Goal: Transaction & Acquisition: Purchase product/service

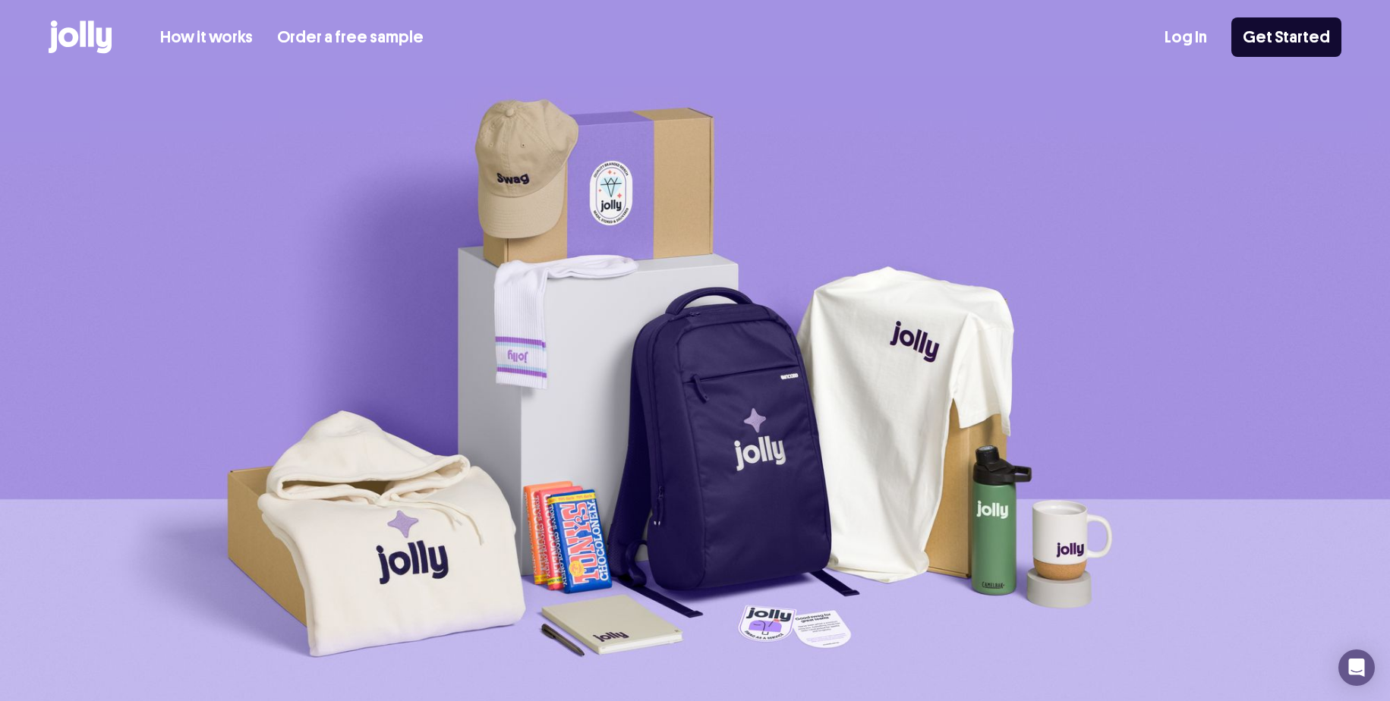
click at [228, 38] on link "How it works" at bounding box center [206, 37] width 93 height 25
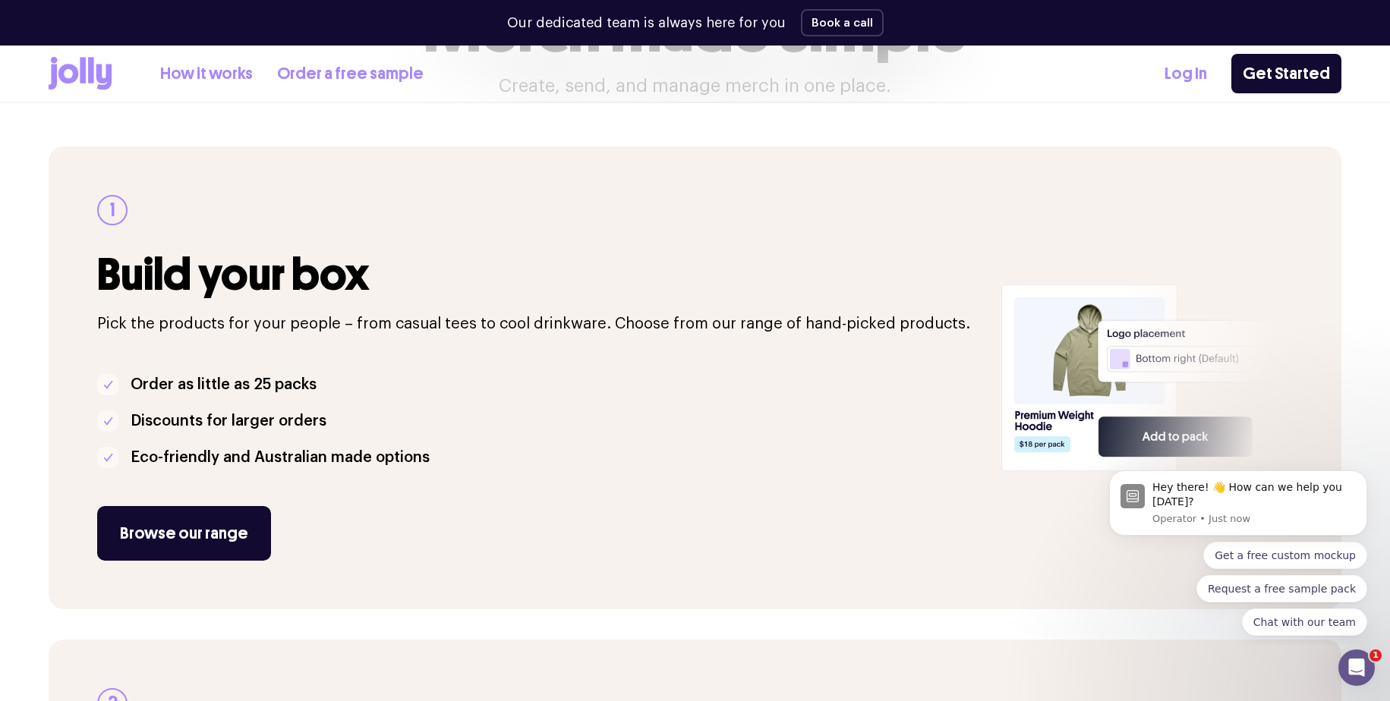
scroll to position [320, 0]
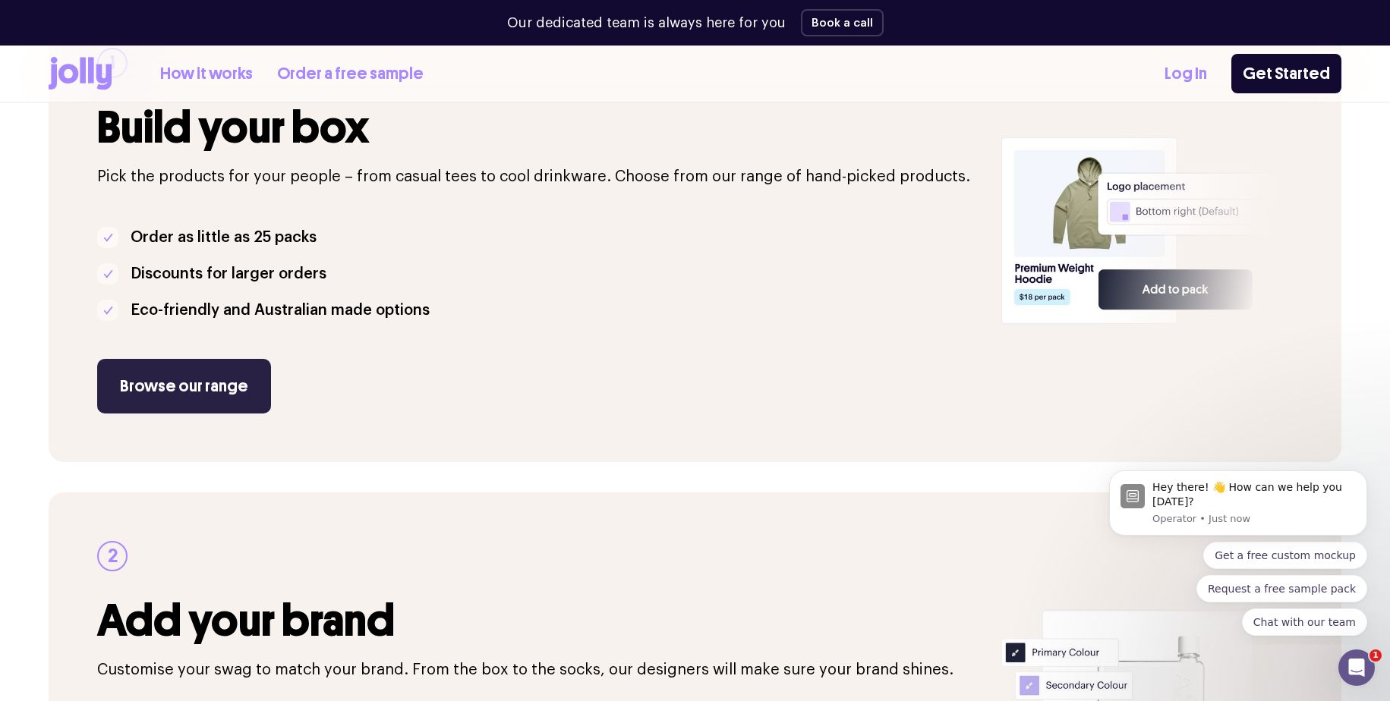
click at [203, 406] on link "Browse our range" at bounding box center [184, 386] width 174 height 55
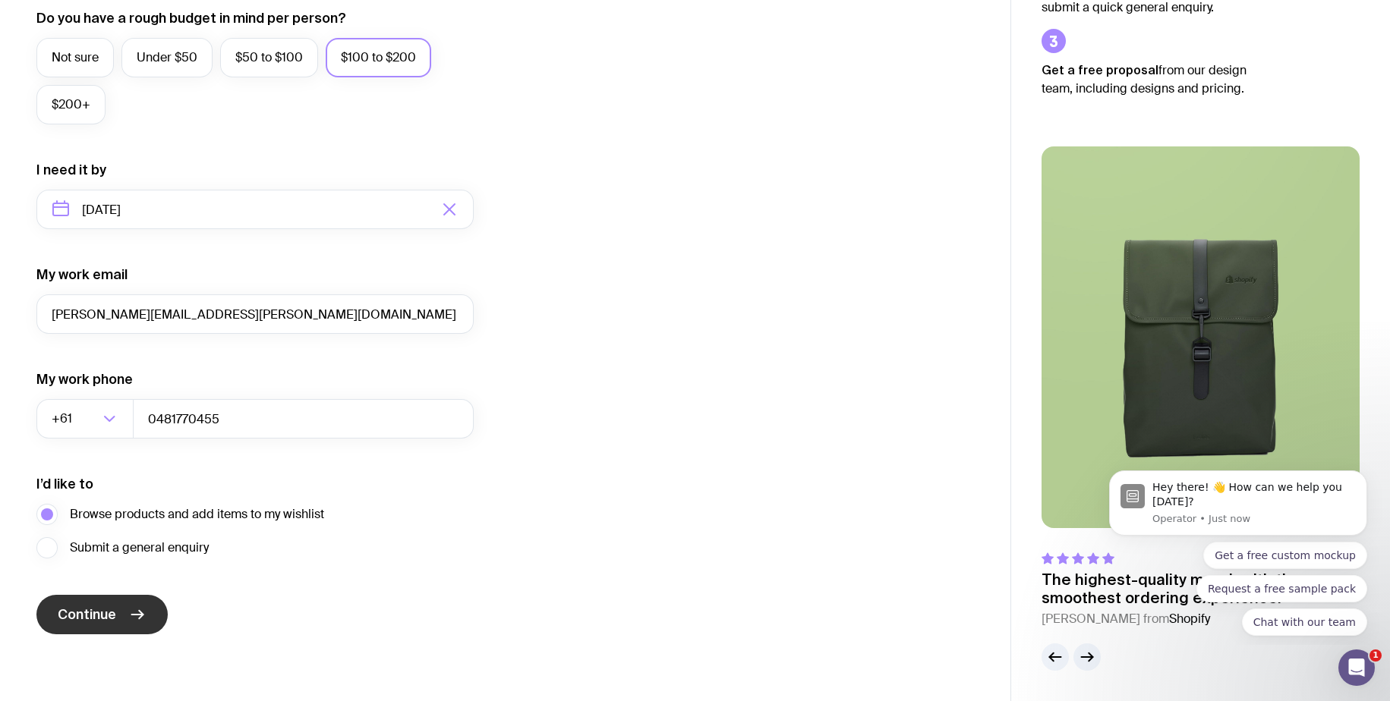
click at [142, 599] on button "Continue" at bounding box center [101, 614] width 131 height 39
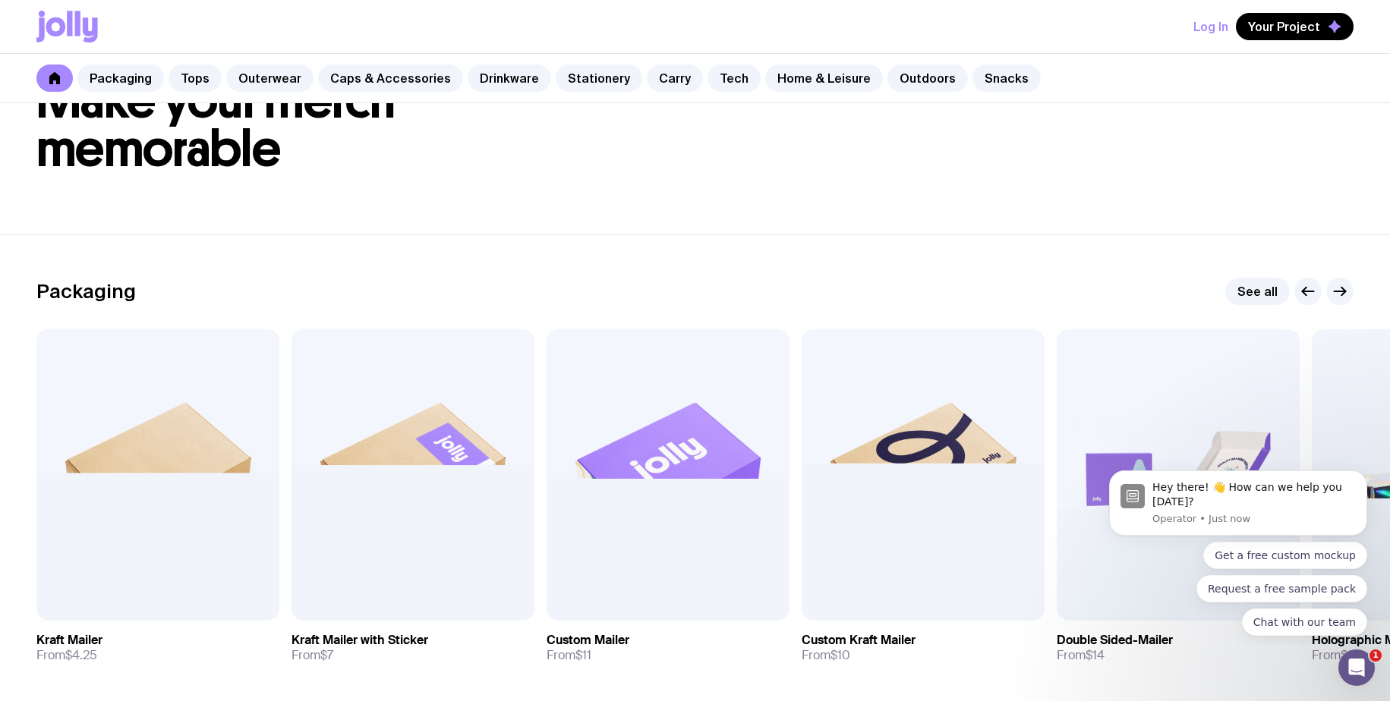
scroll to position [96, 0]
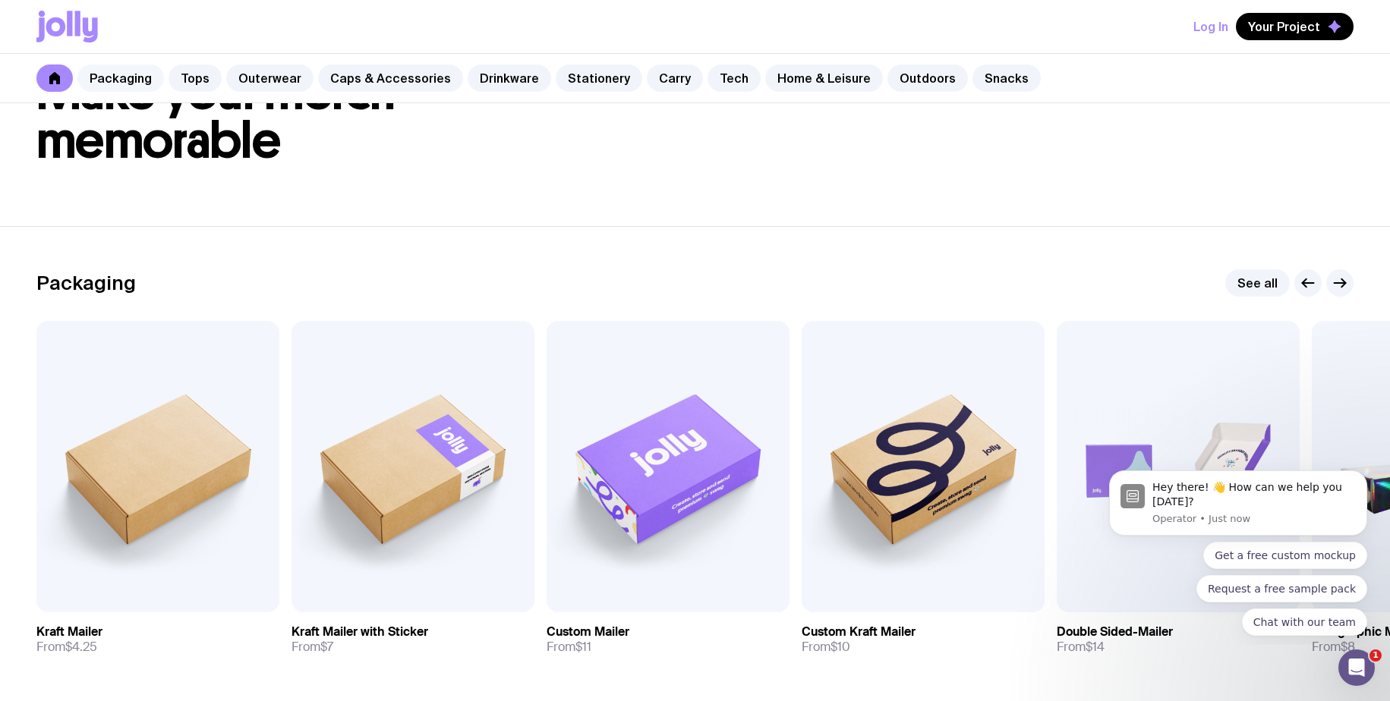
click at [128, 81] on link "Packaging" at bounding box center [120, 78] width 87 height 27
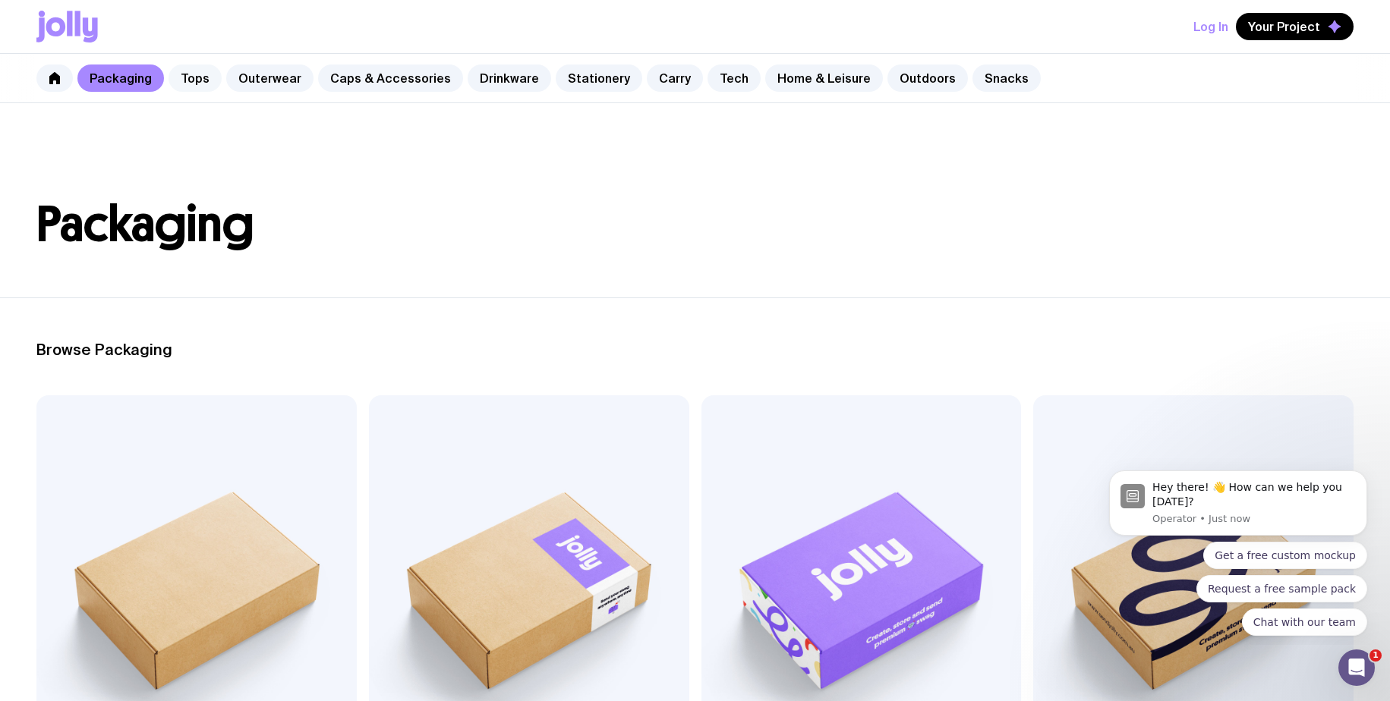
click at [195, 87] on link "Tops" at bounding box center [195, 78] width 53 height 27
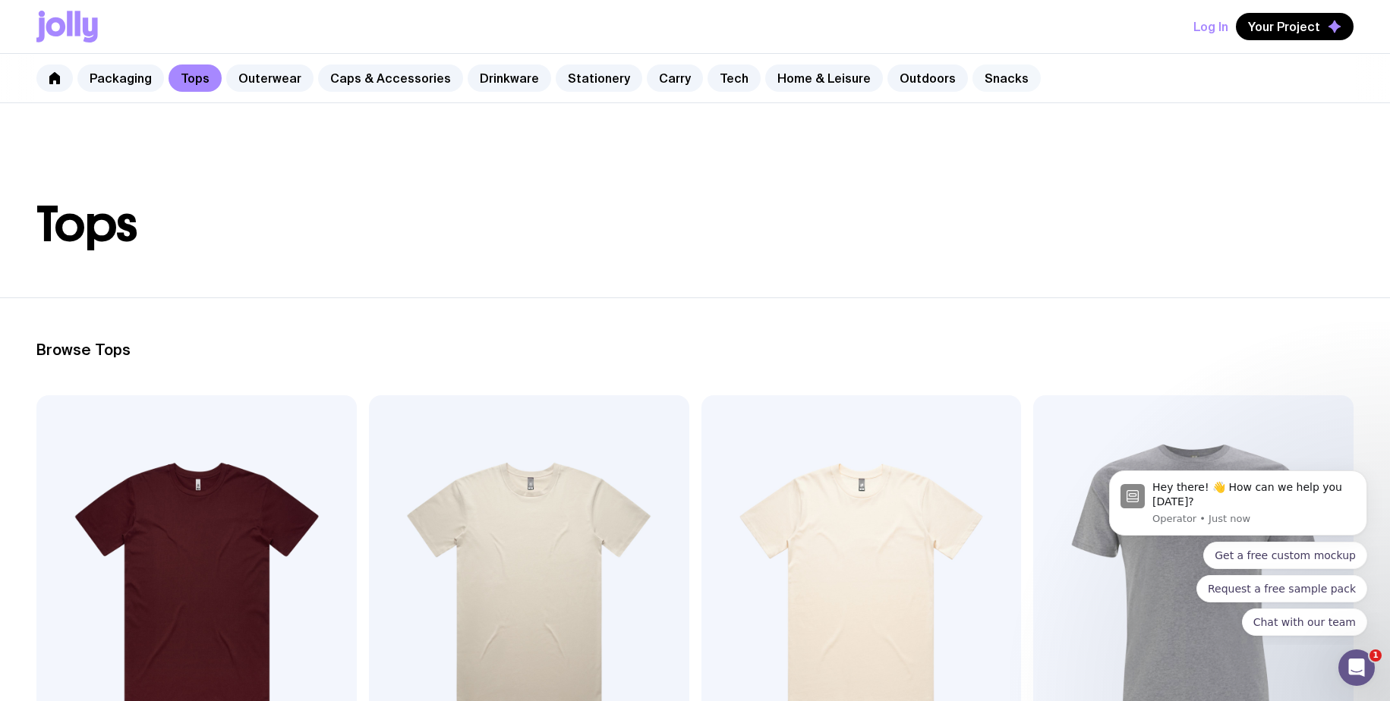
click at [972, 76] on link "Snacks" at bounding box center [1006, 78] width 68 height 27
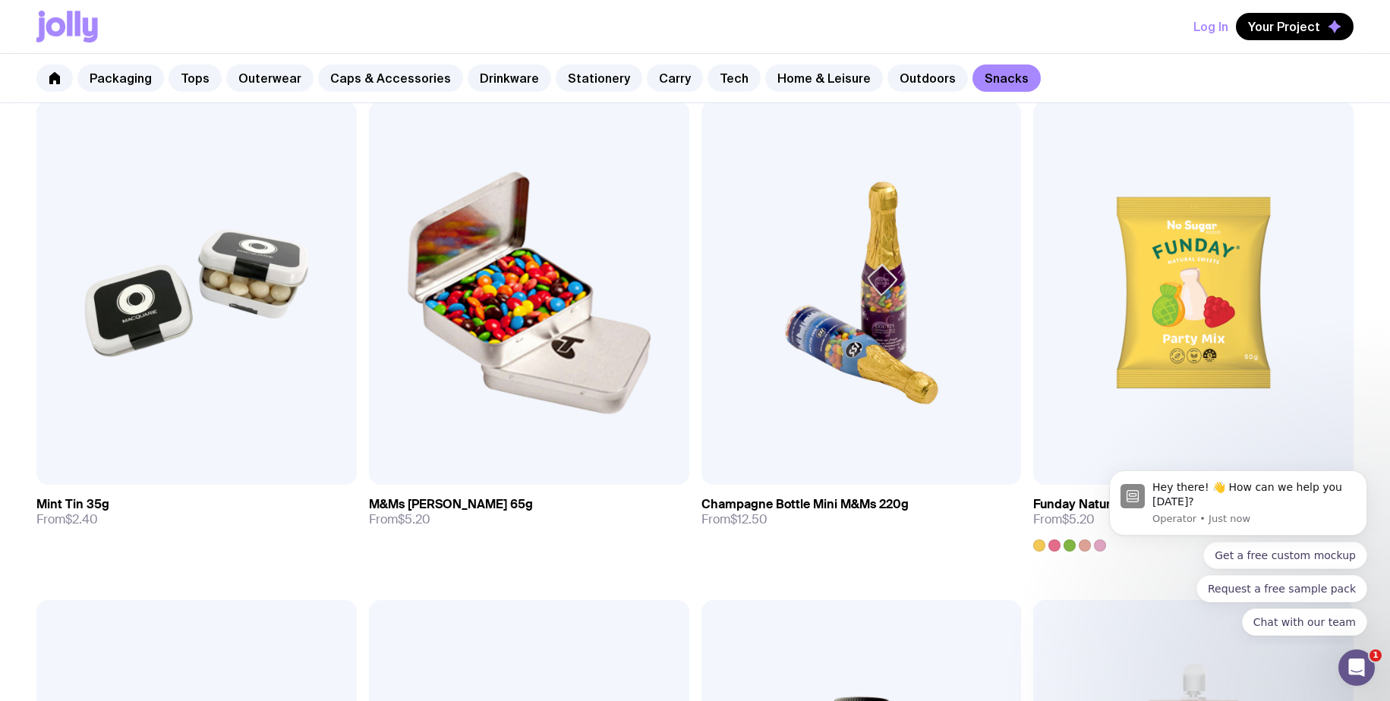
scroll to position [796, 0]
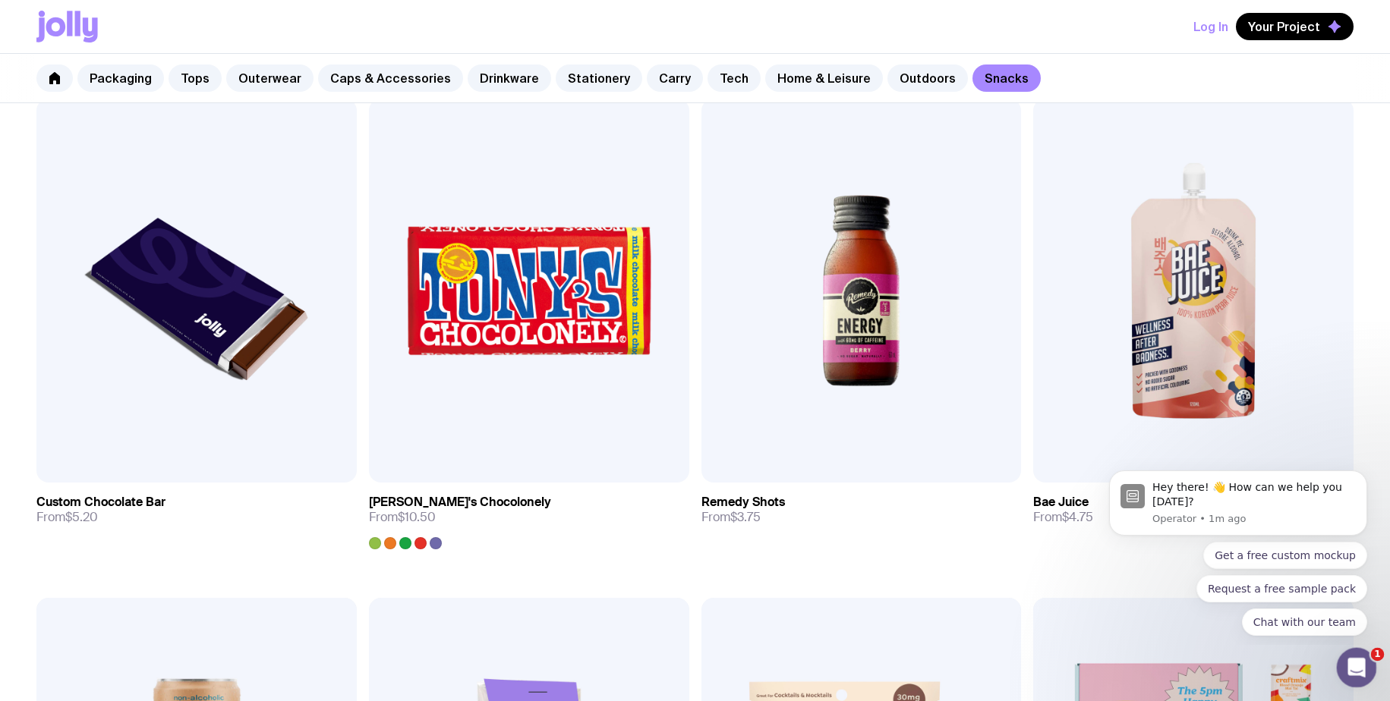
click at [1365, 668] on div "Open Intercom Messenger" at bounding box center [1354, 666] width 50 height 50
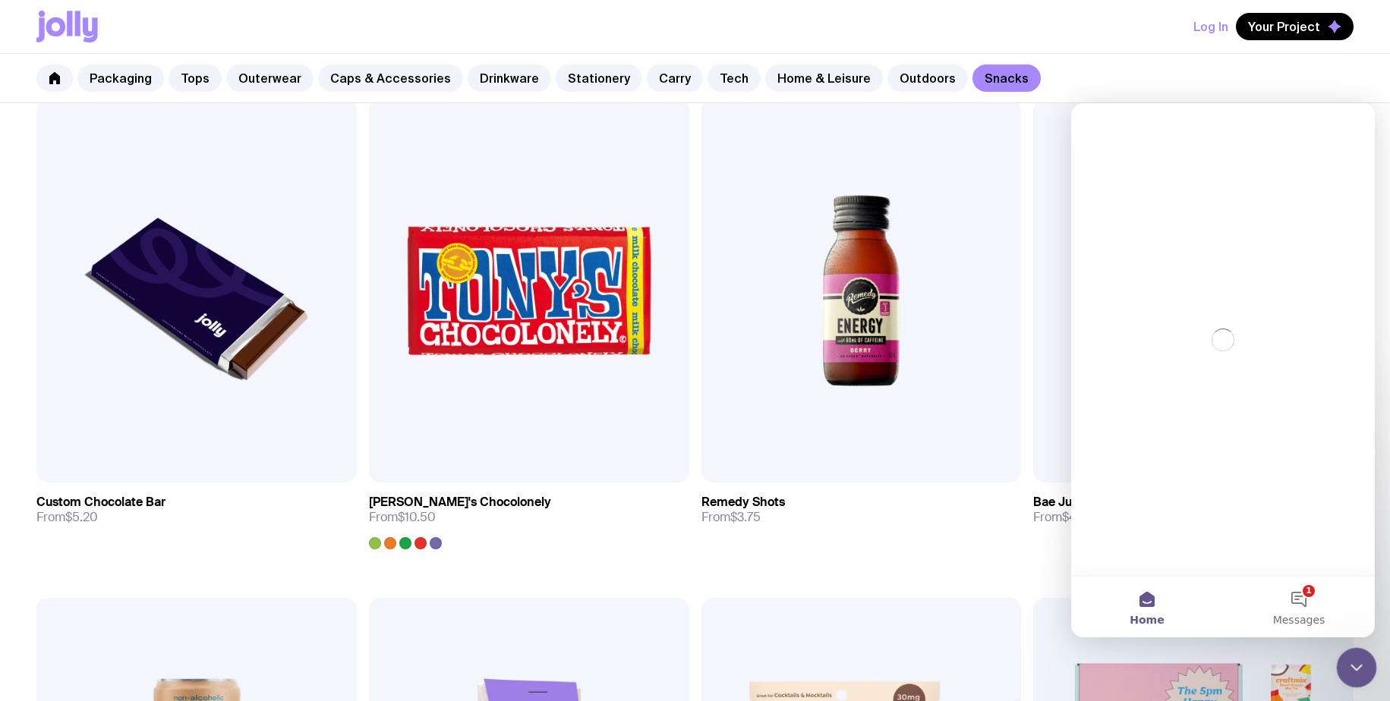
scroll to position [0, 0]
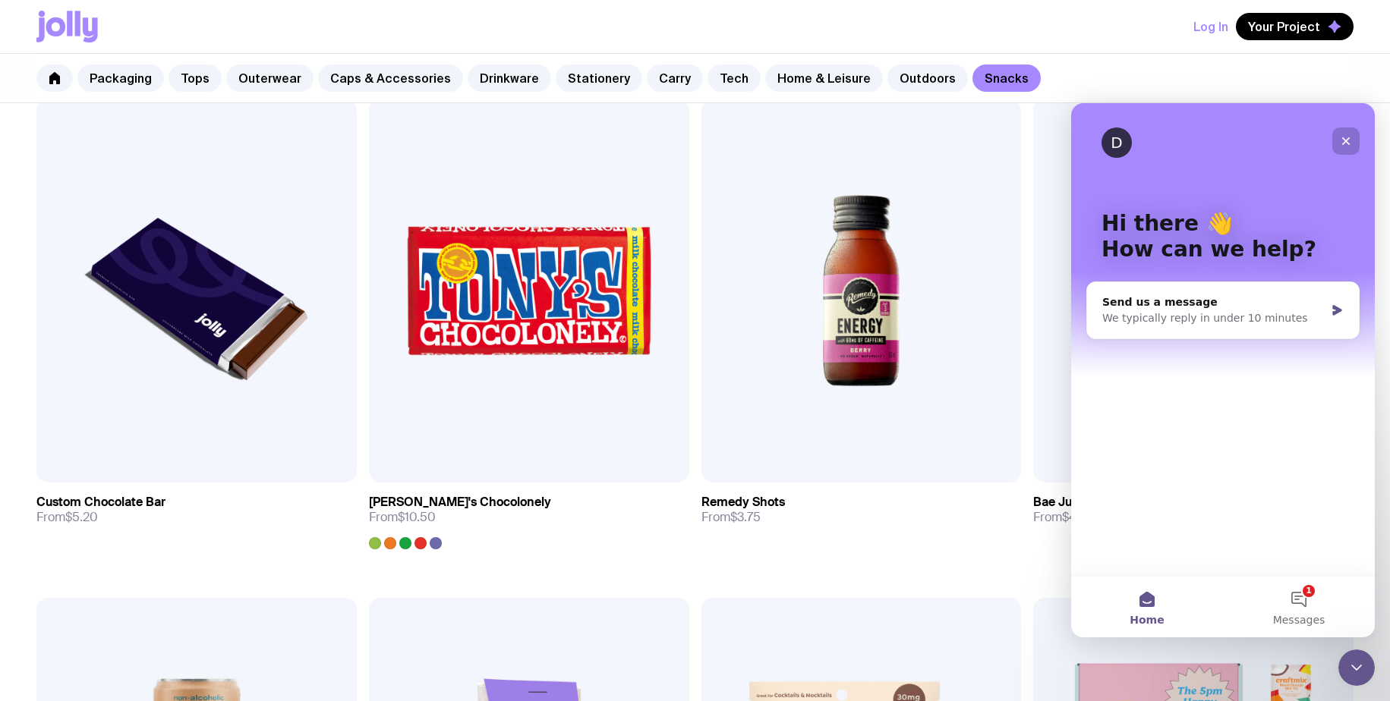
click at [1348, 137] on icon "Close" at bounding box center [1346, 141] width 12 height 12
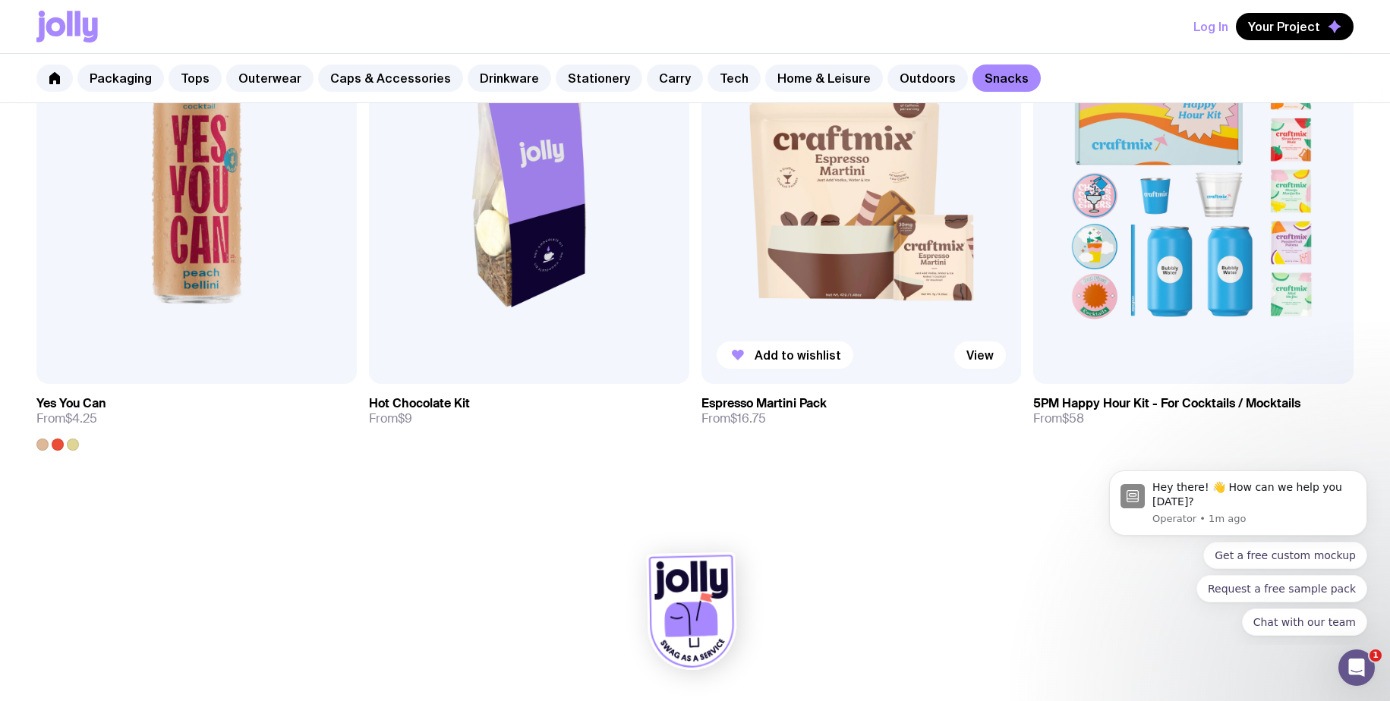
scroll to position [1402, 0]
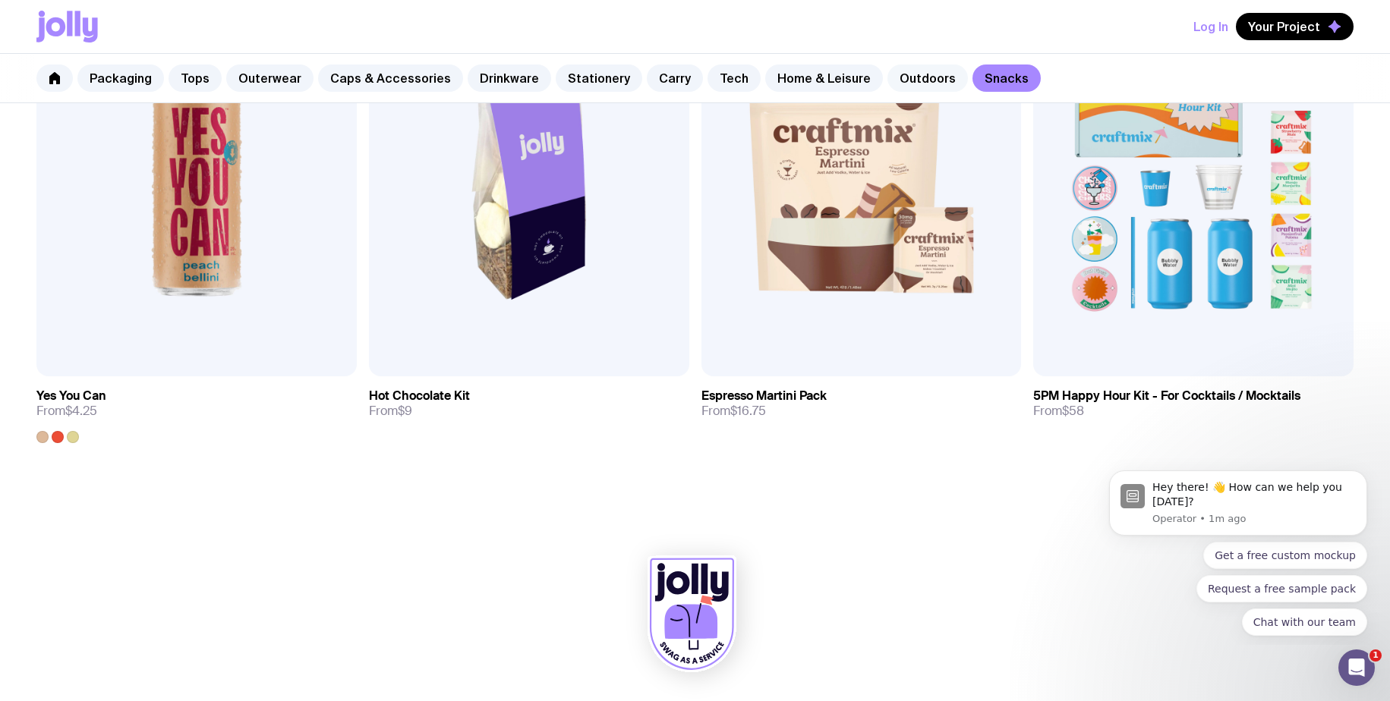
click at [891, 72] on link "Outdoors" at bounding box center [927, 78] width 80 height 27
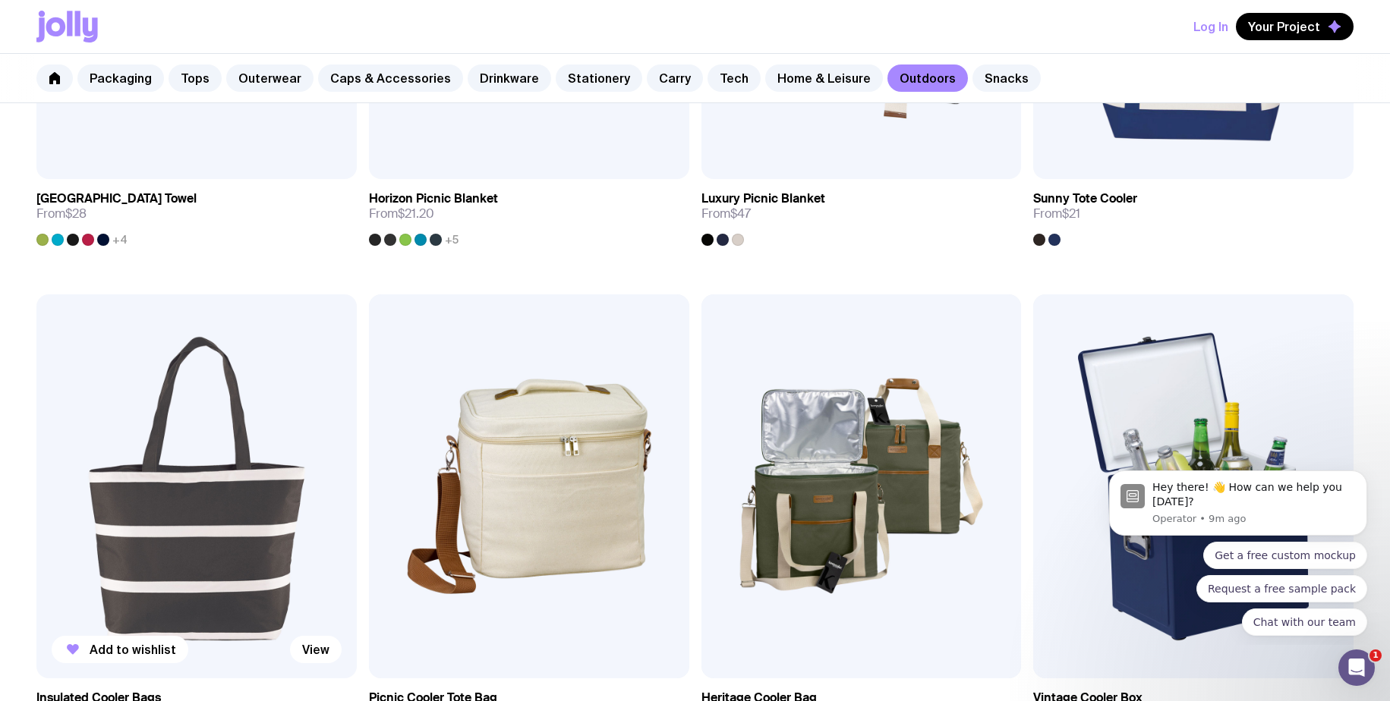
scroll to position [1745, 0]
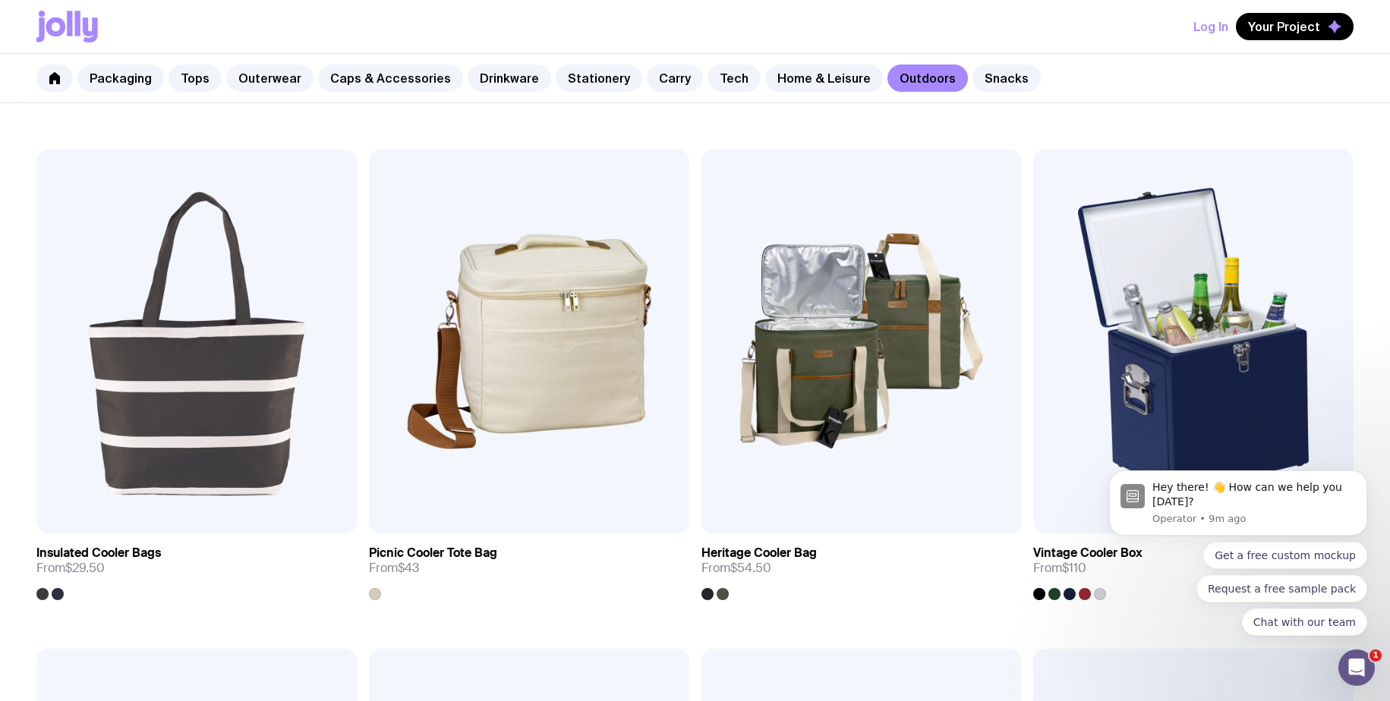
click at [13, 240] on div "Add to wishlist View Compact Umbrella From $18 Add to wishlist View Custom Comp…" at bounding box center [695, 150] width 1390 height 2998
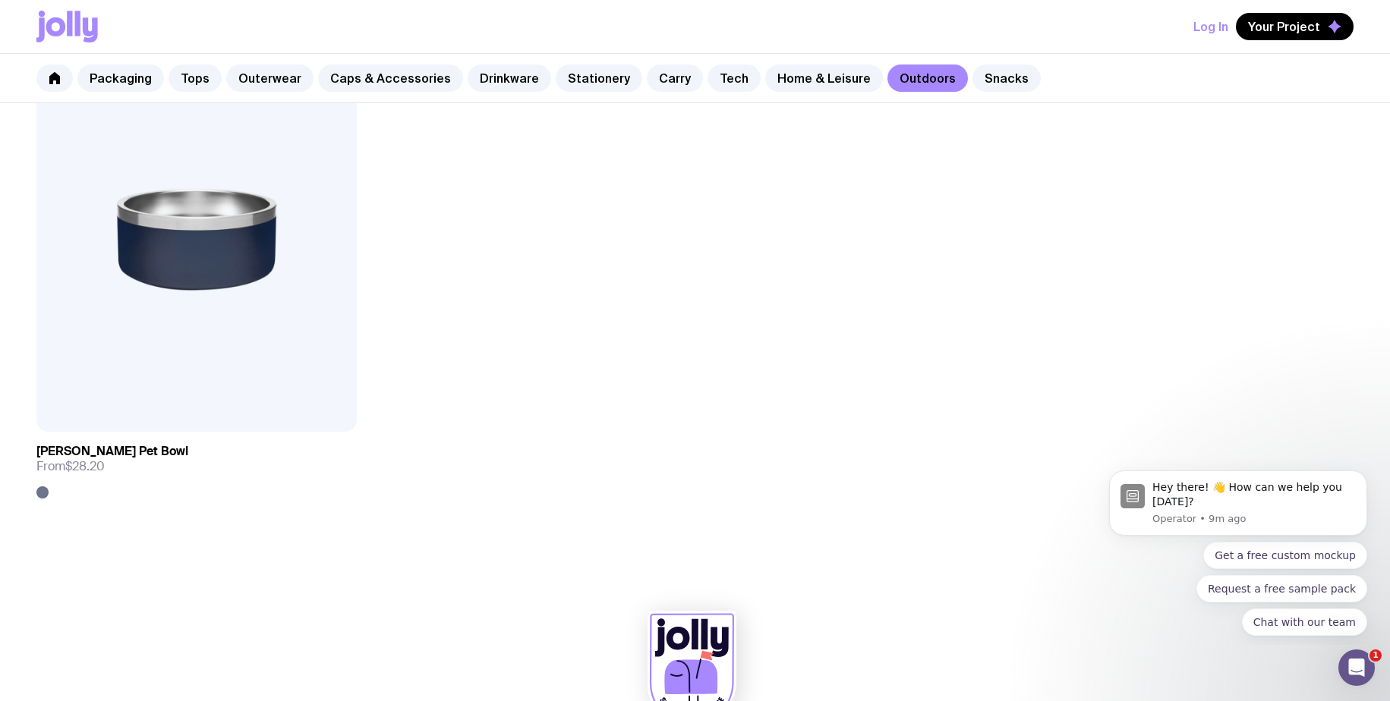
scroll to position [1402, 0]
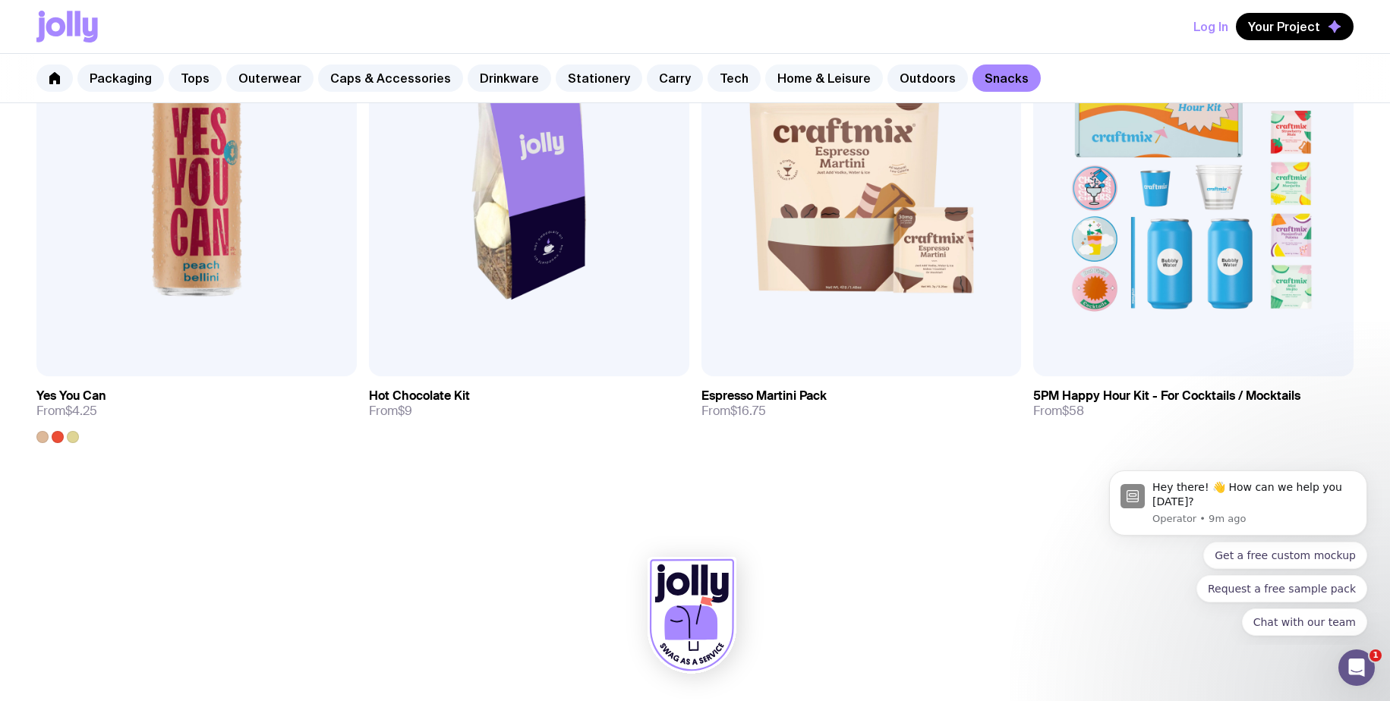
click at [841, 78] on link "Home & Leisure" at bounding box center [824, 78] width 118 height 27
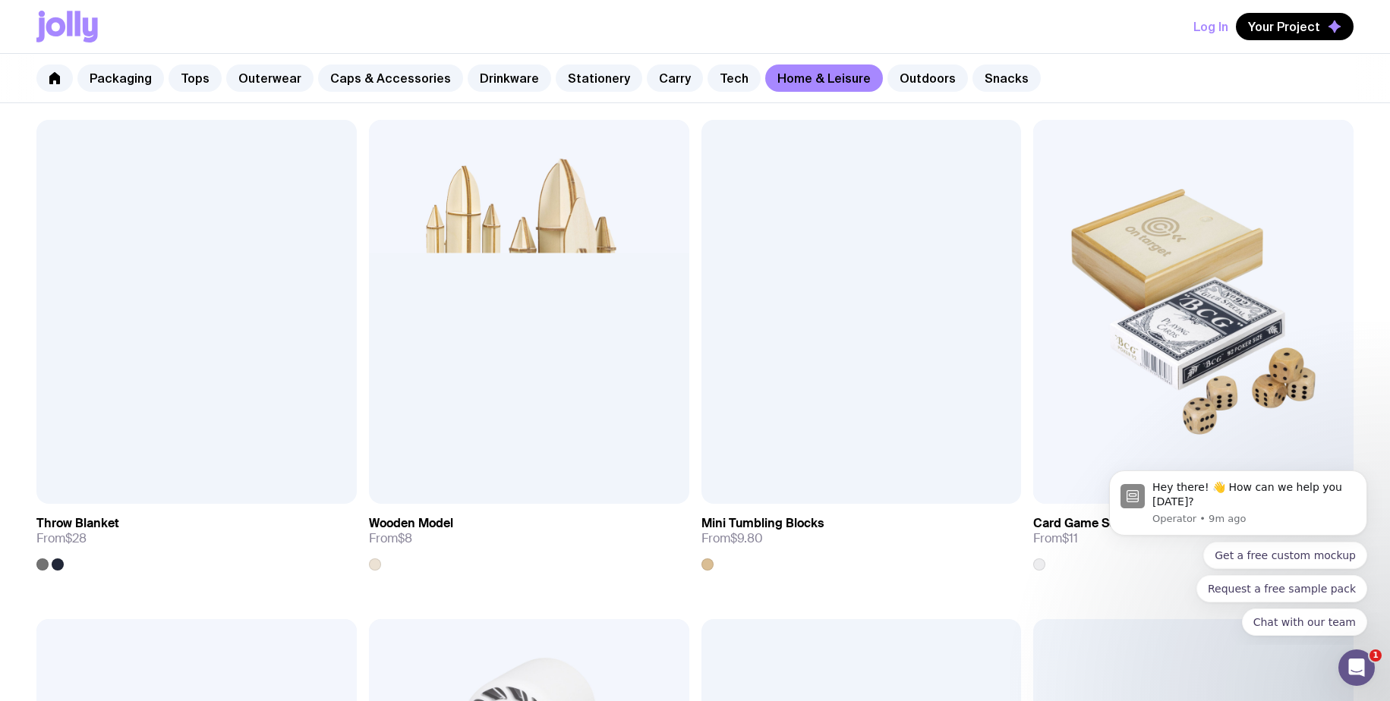
scroll to position [3280, 0]
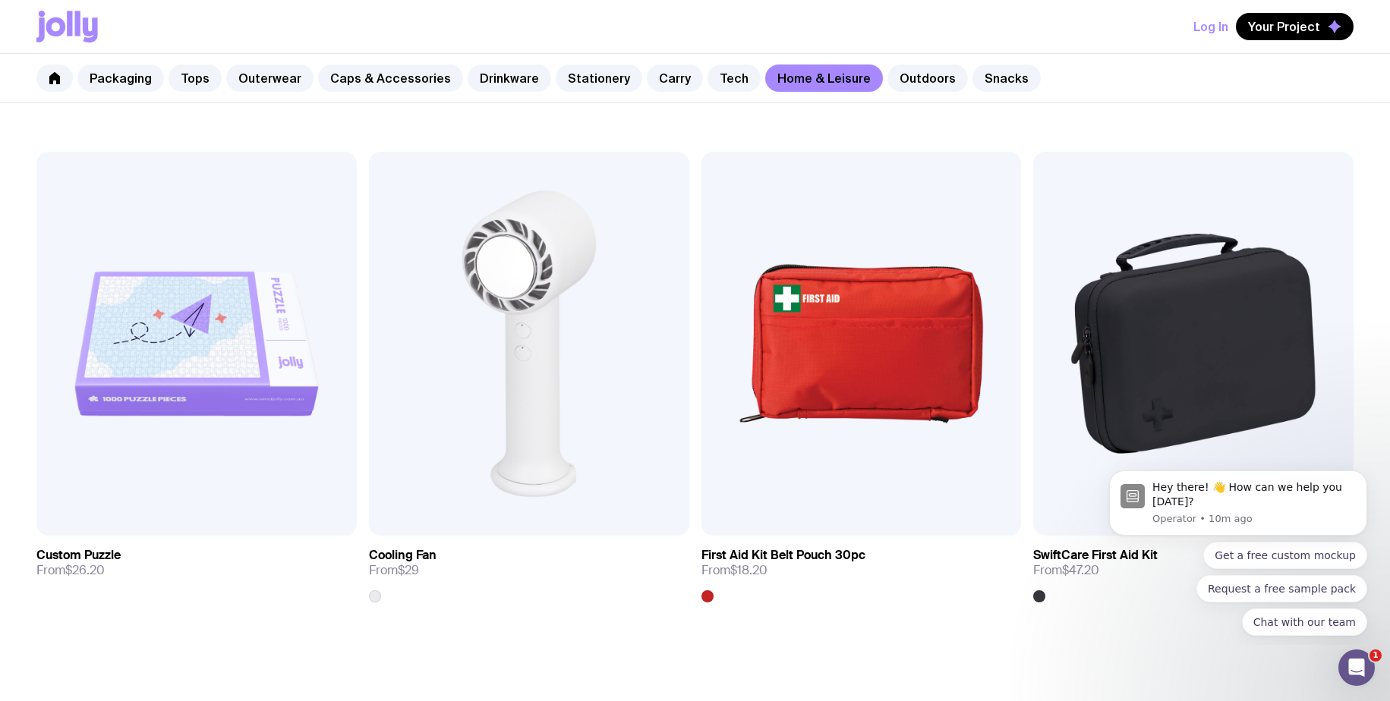
scroll to position [3759, 0]
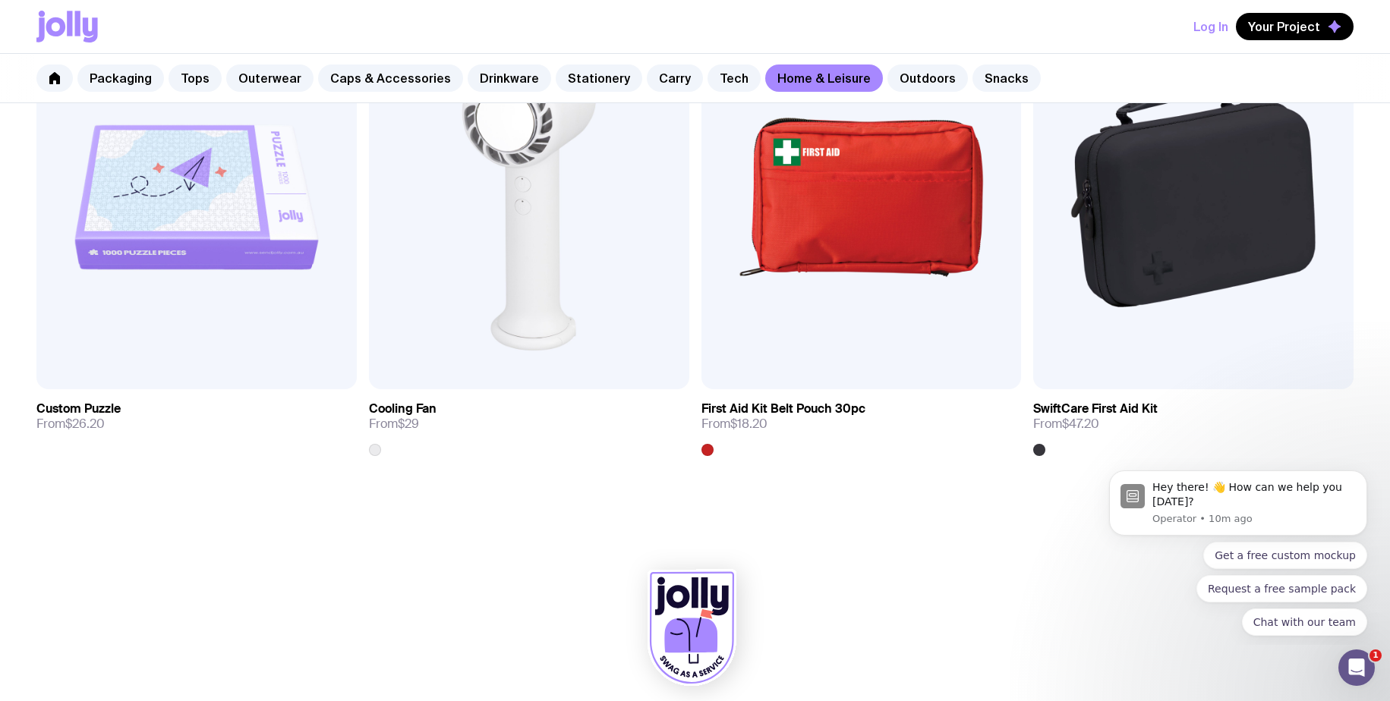
scroll to position [3901, 0]
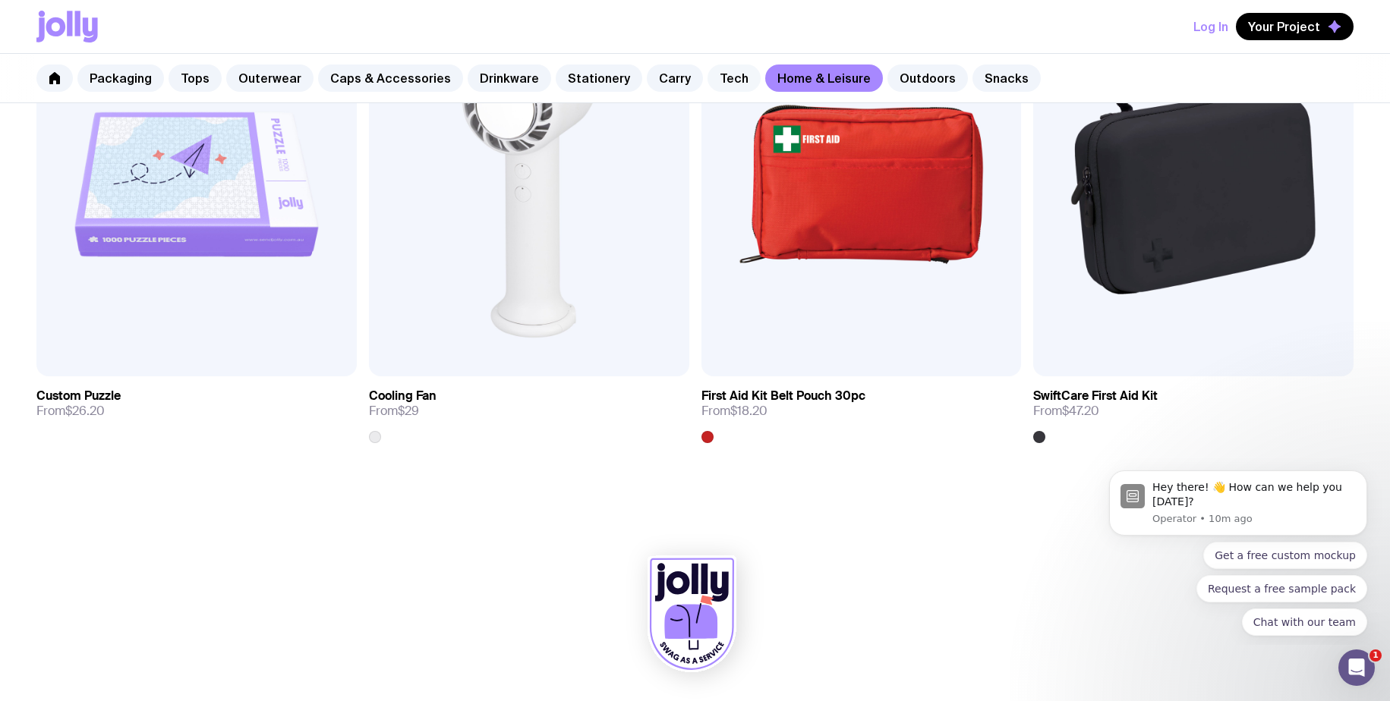
click at [708, 86] on link "Tech" at bounding box center [734, 78] width 53 height 27
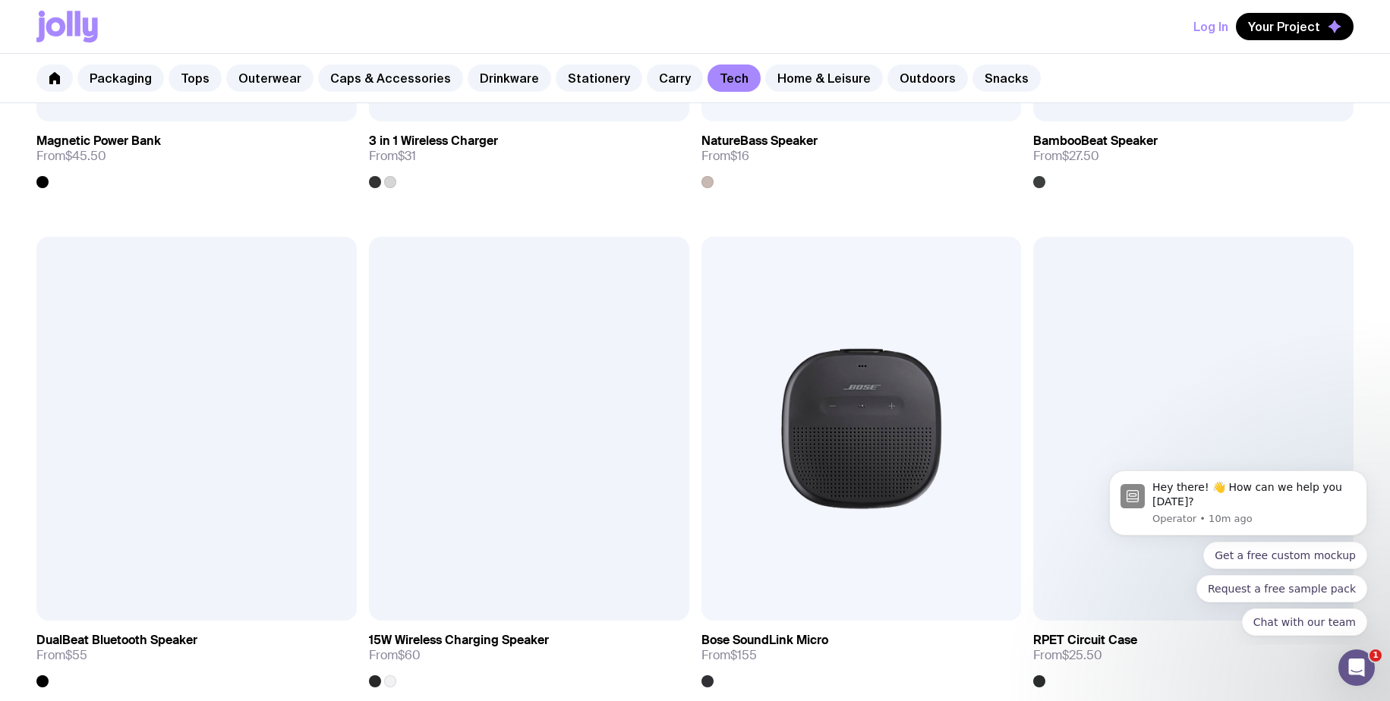
scroll to position [1735, 0]
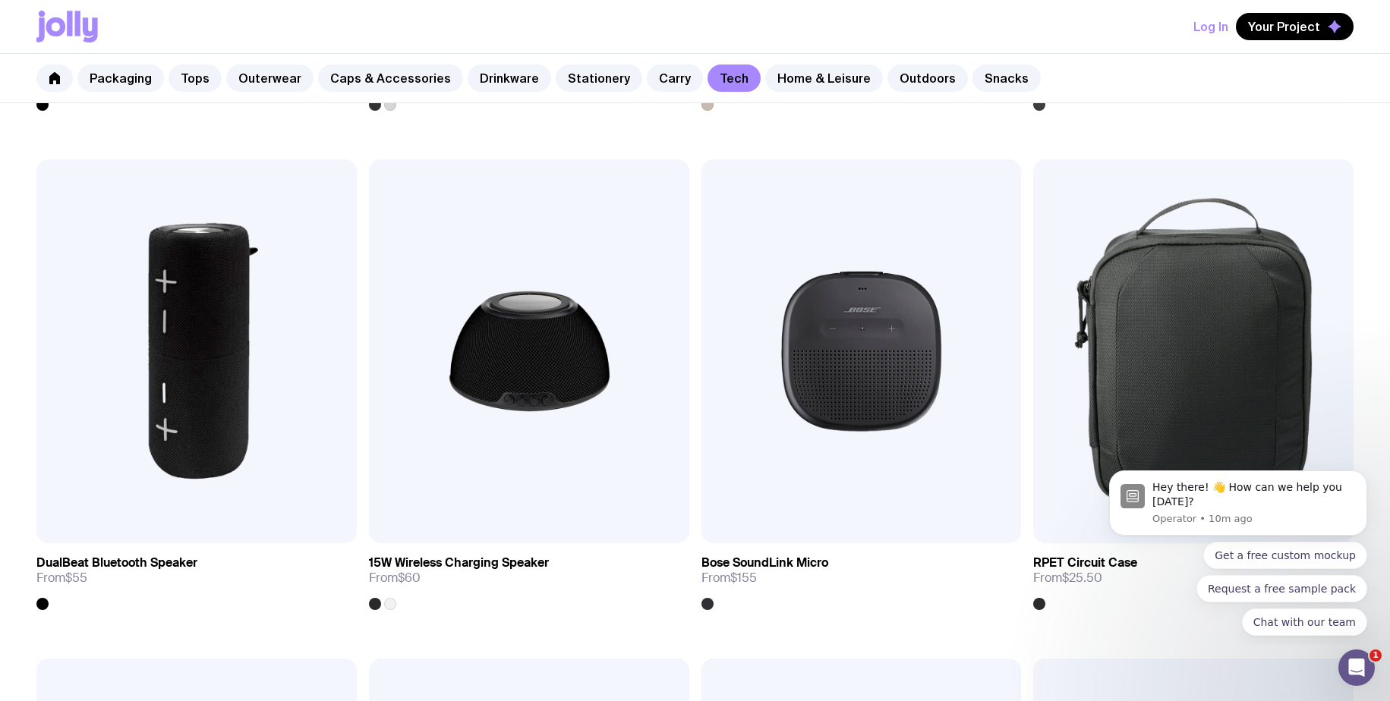
click at [692, 301] on div "Add to wishlist View Phone Grip From $1.50 Add to wishlist View LED Charging Ca…" at bounding box center [695, 189] width 1390 height 3056
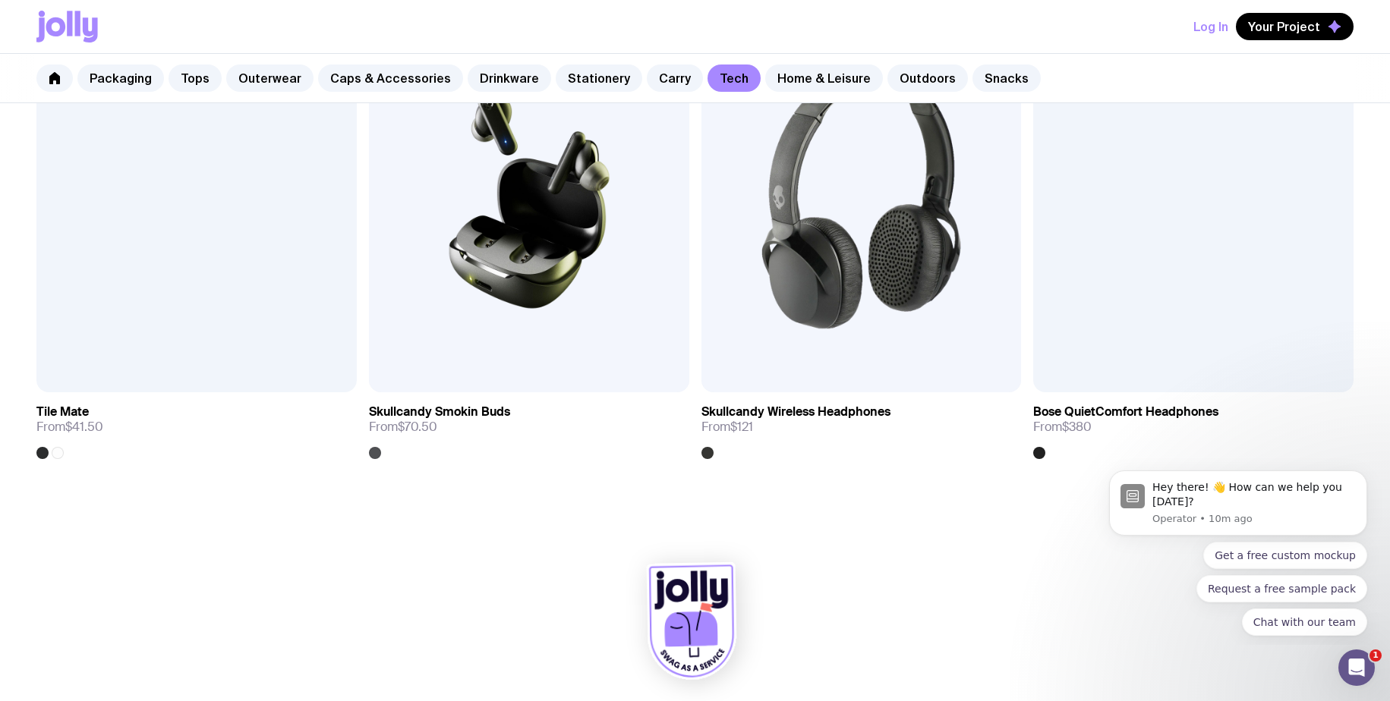
scroll to position [3401, 0]
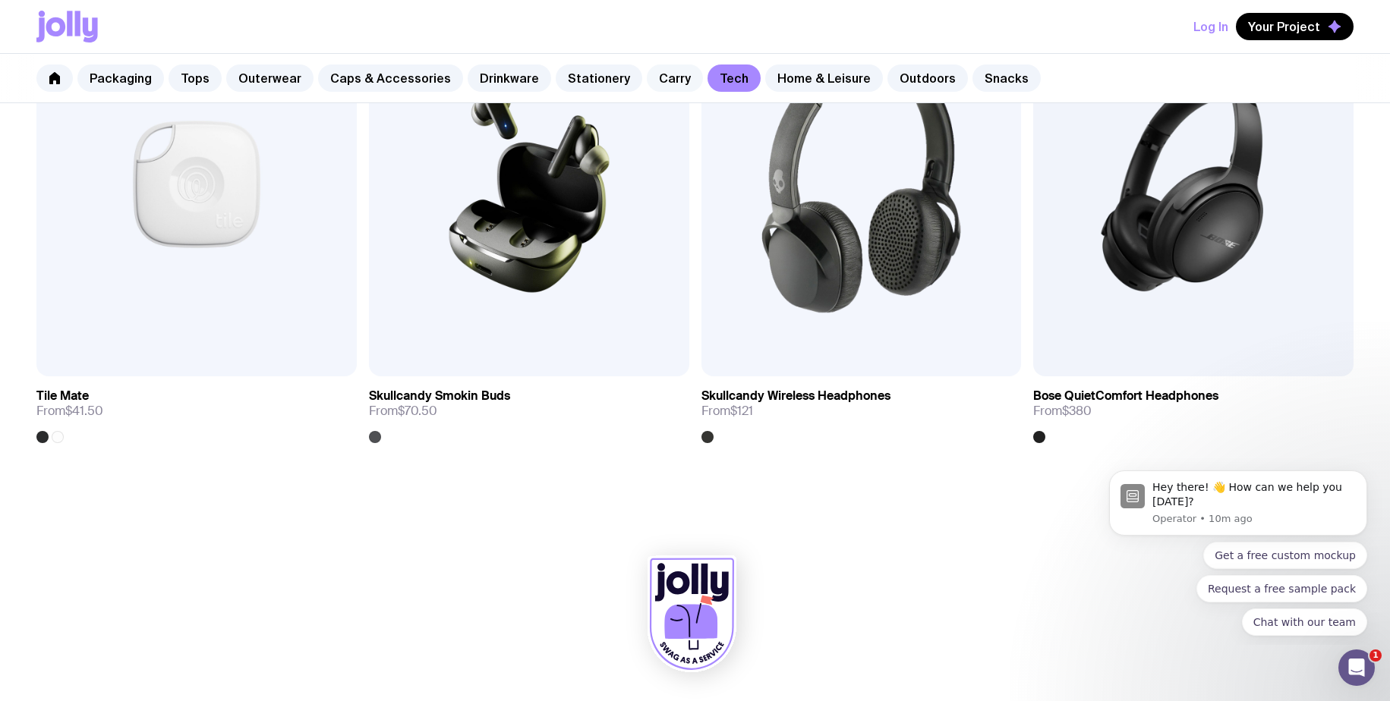
click at [654, 74] on link "Carry" at bounding box center [675, 78] width 56 height 27
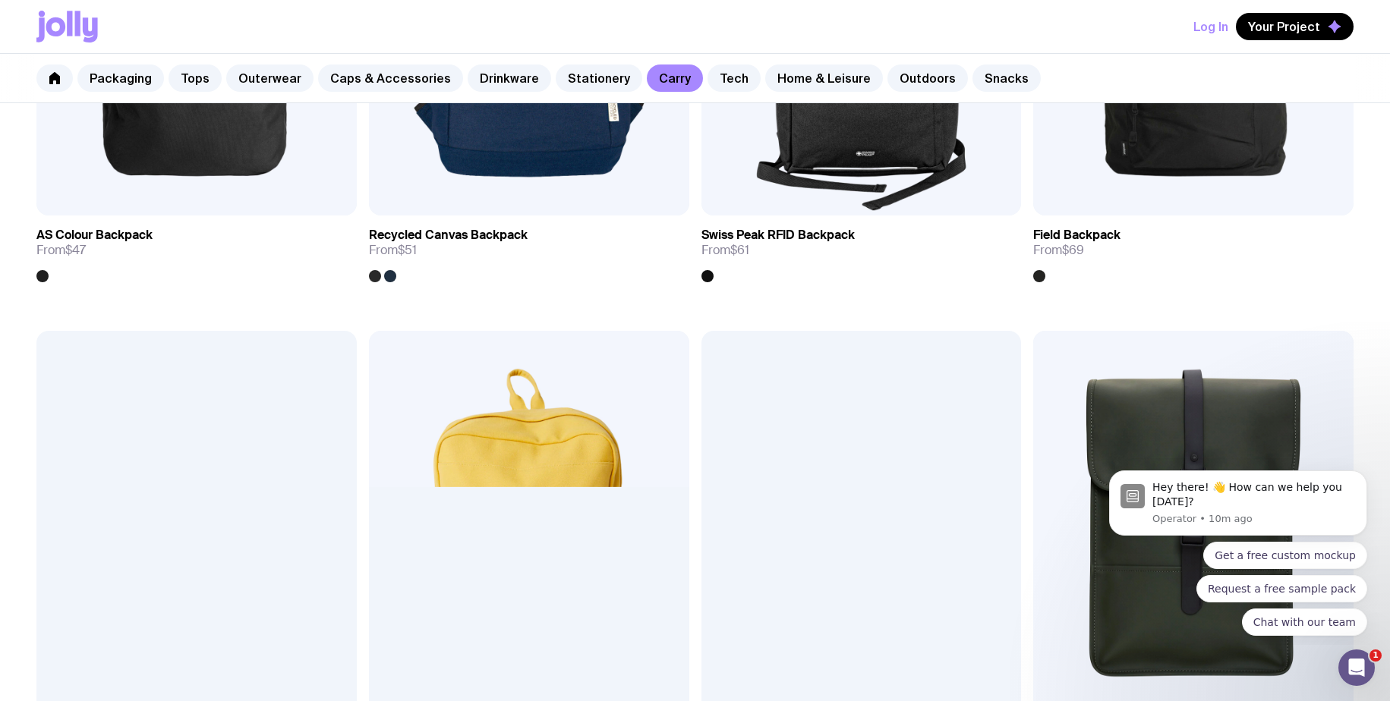
scroll to position [1726, 0]
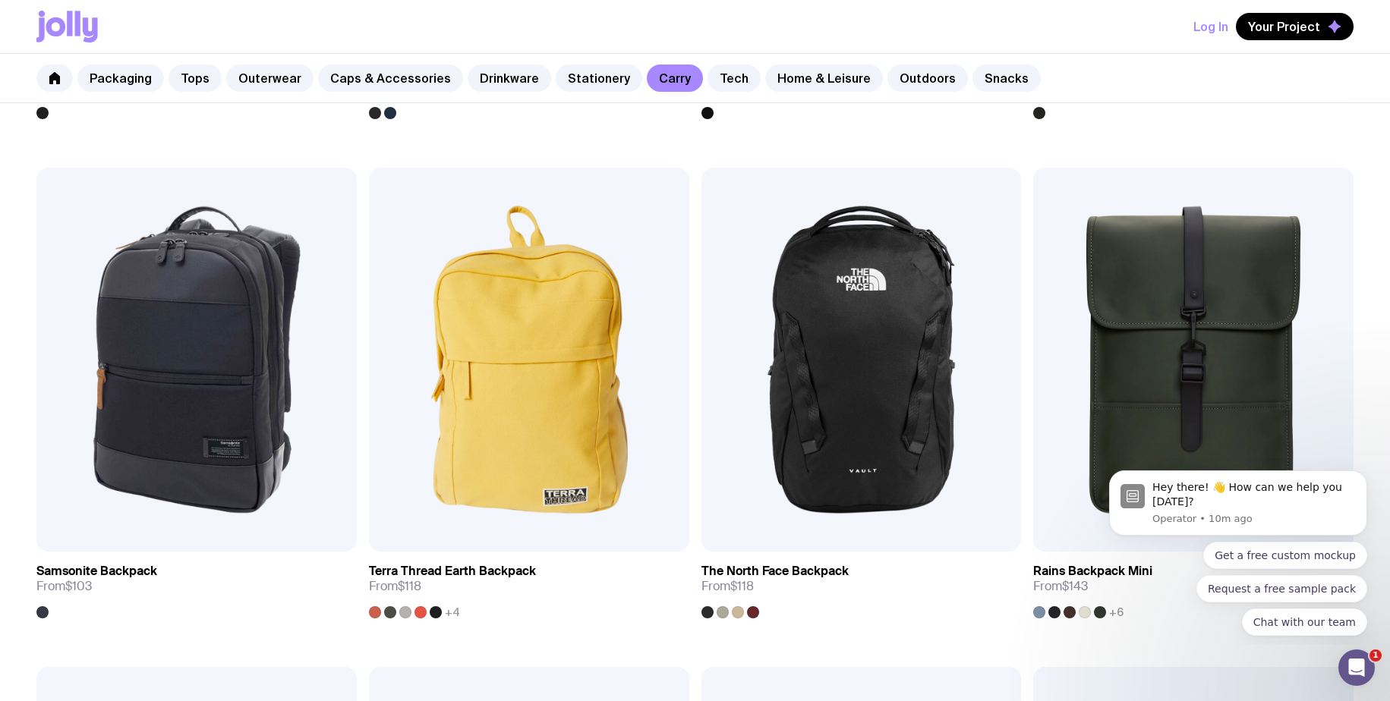
click at [697, 338] on div "Add to wishlist View Cotton Tote From $3.50 Add to wishlist View Staple Tote Fr…" at bounding box center [695, 197] width 1390 height 3056
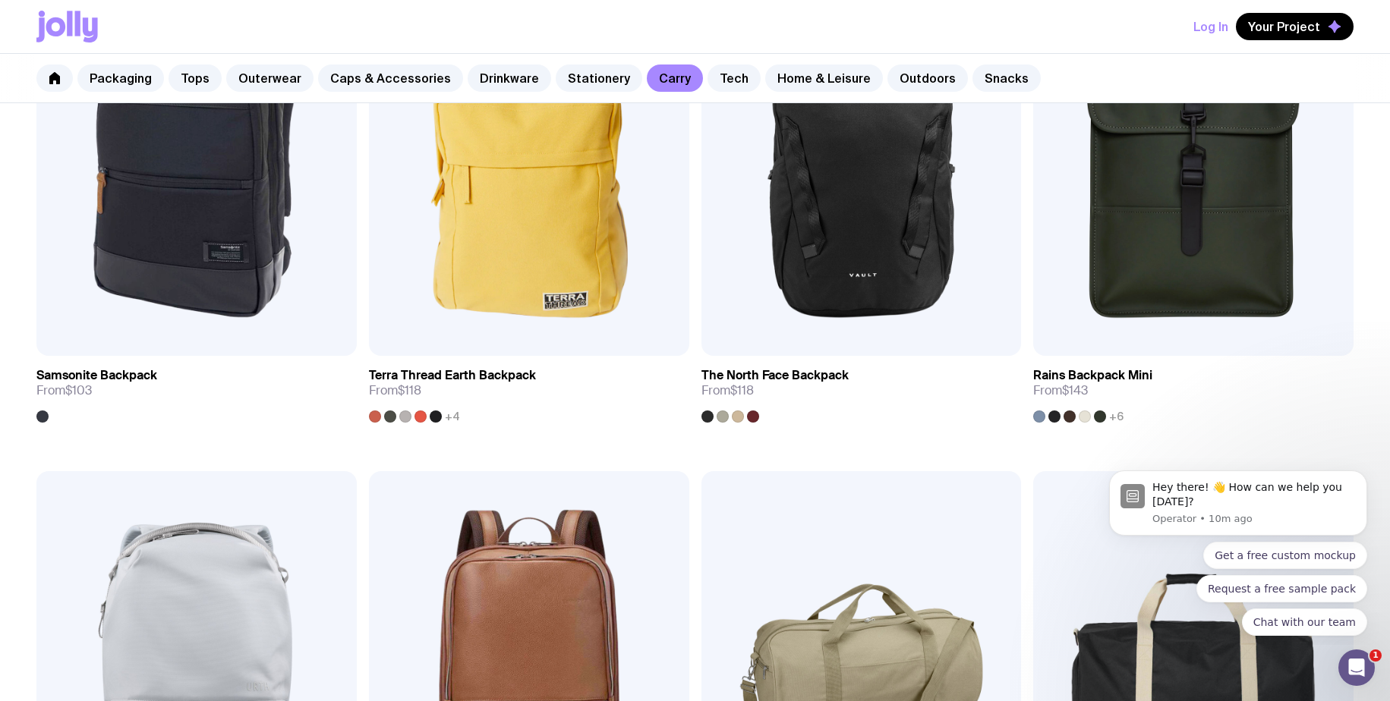
scroll to position [2202, 0]
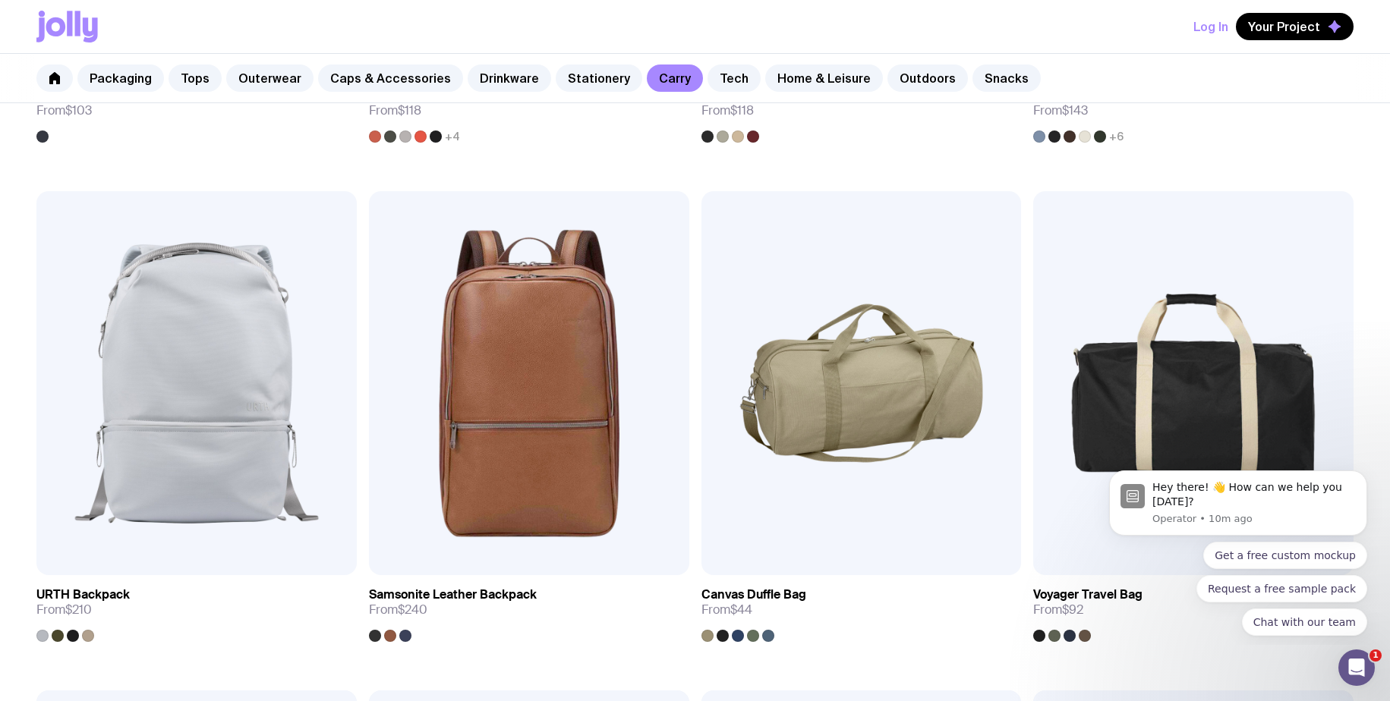
click at [697, 338] on div "Add to wishlist View Cotton Tote From $3.50 Add to wishlist View Staple Tote Fr…" at bounding box center [695, 441] width 1390 height 4497
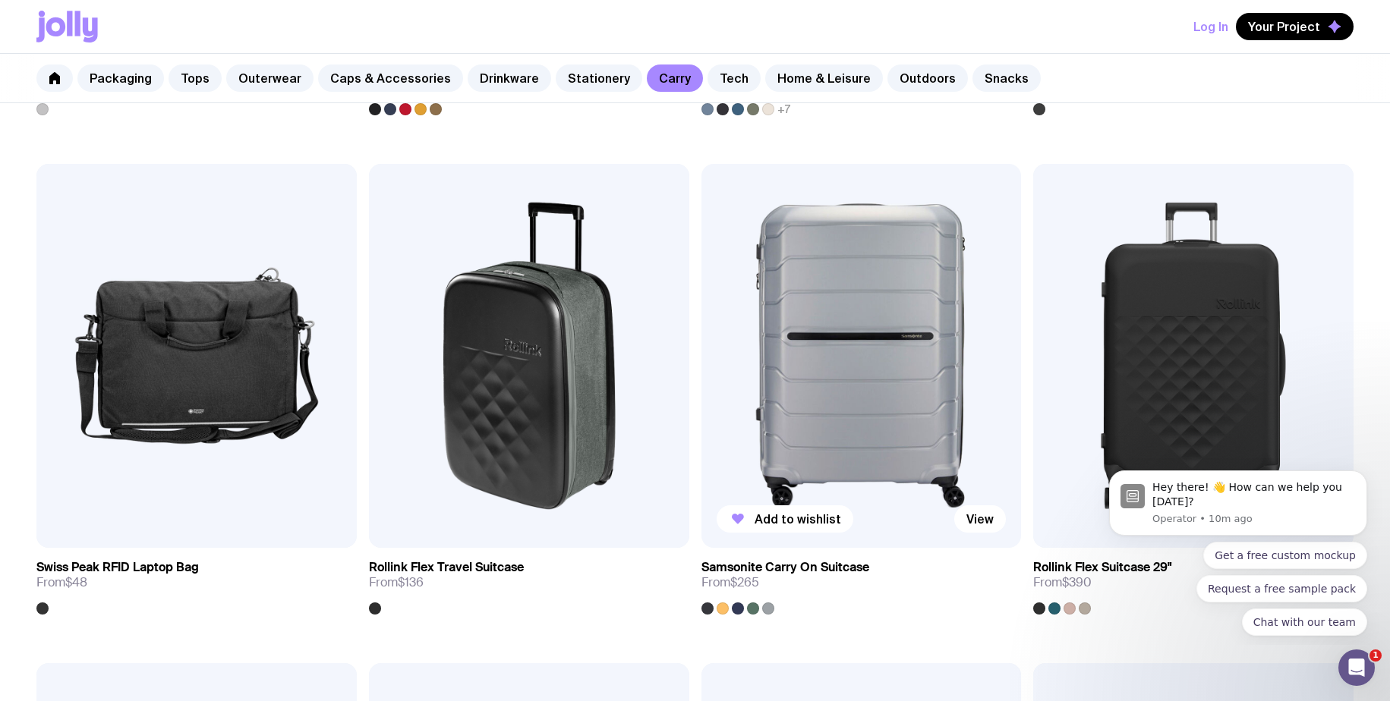
scroll to position [3211, 0]
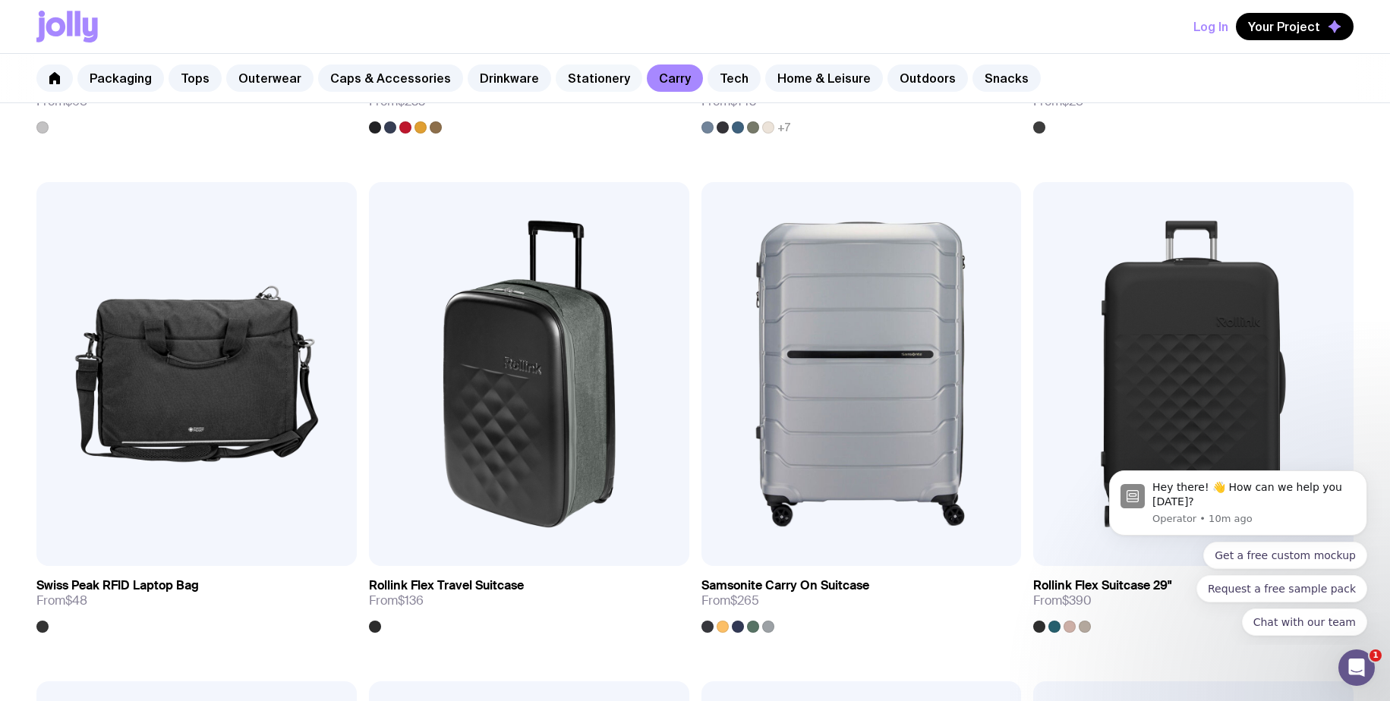
click at [588, 69] on link "Stationery" at bounding box center [599, 78] width 87 height 27
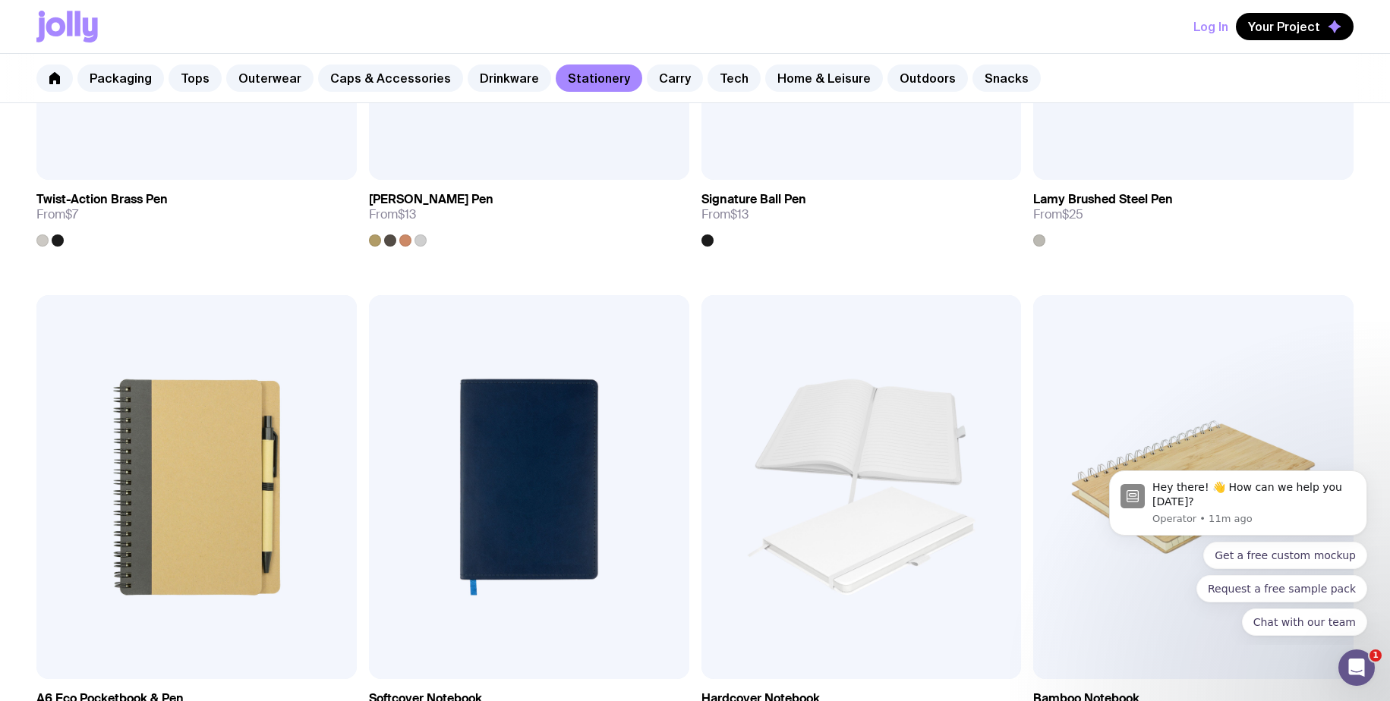
scroll to position [1272, 0]
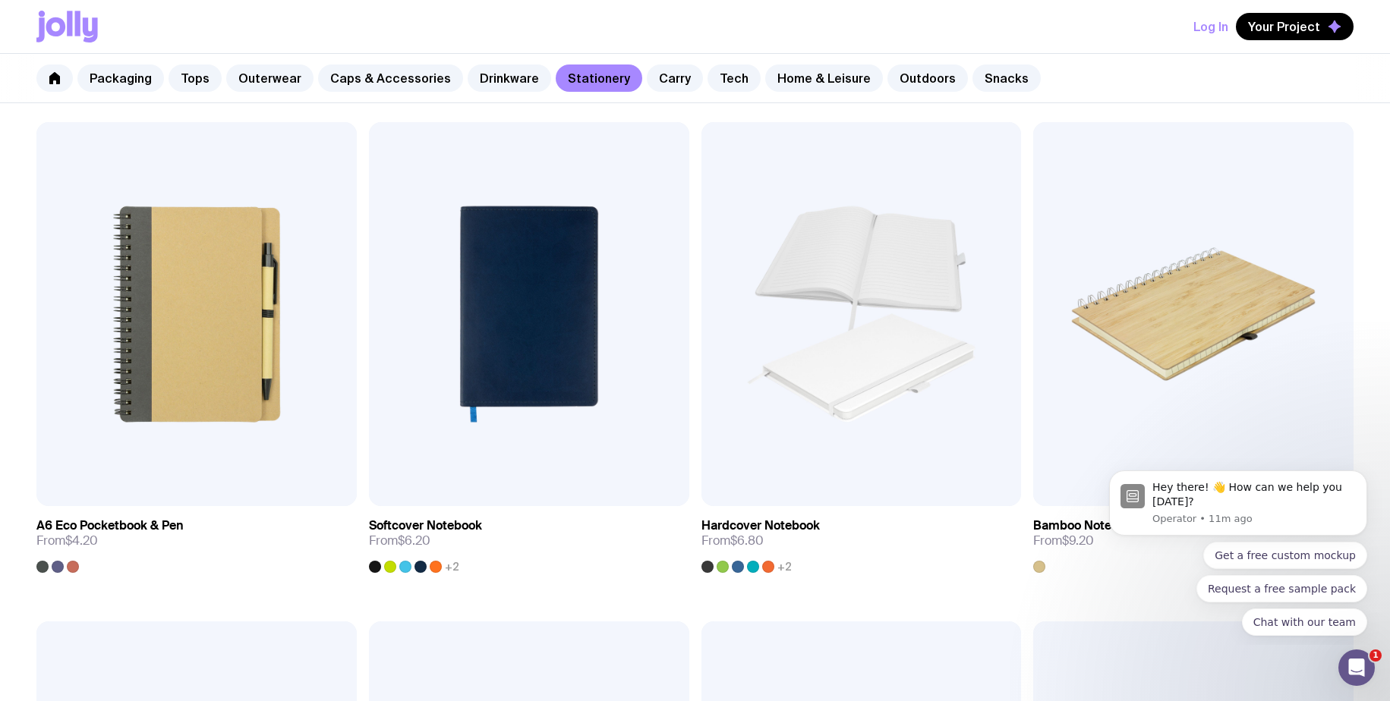
click at [695, 352] on div "Add to wishlist View Ballpoint Pen From $1 +21 Add to wishlist View Aluminium P…" at bounding box center [695, 651] width 1390 height 3056
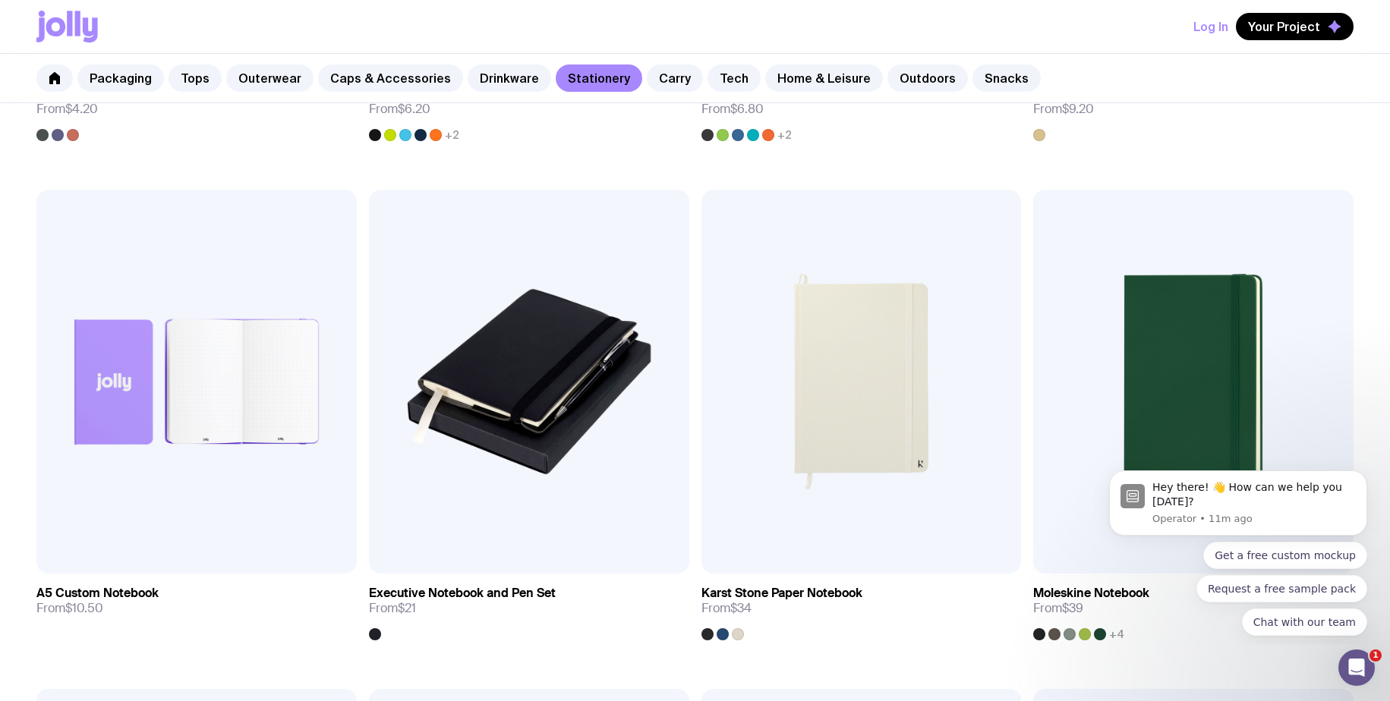
click at [695, 352] on div "Add to wishlist View Ballpoint Pen From $1 +21 Add to wishlist View Aluminium P…" at bounding box center [695, 219] width 1390 height 3056
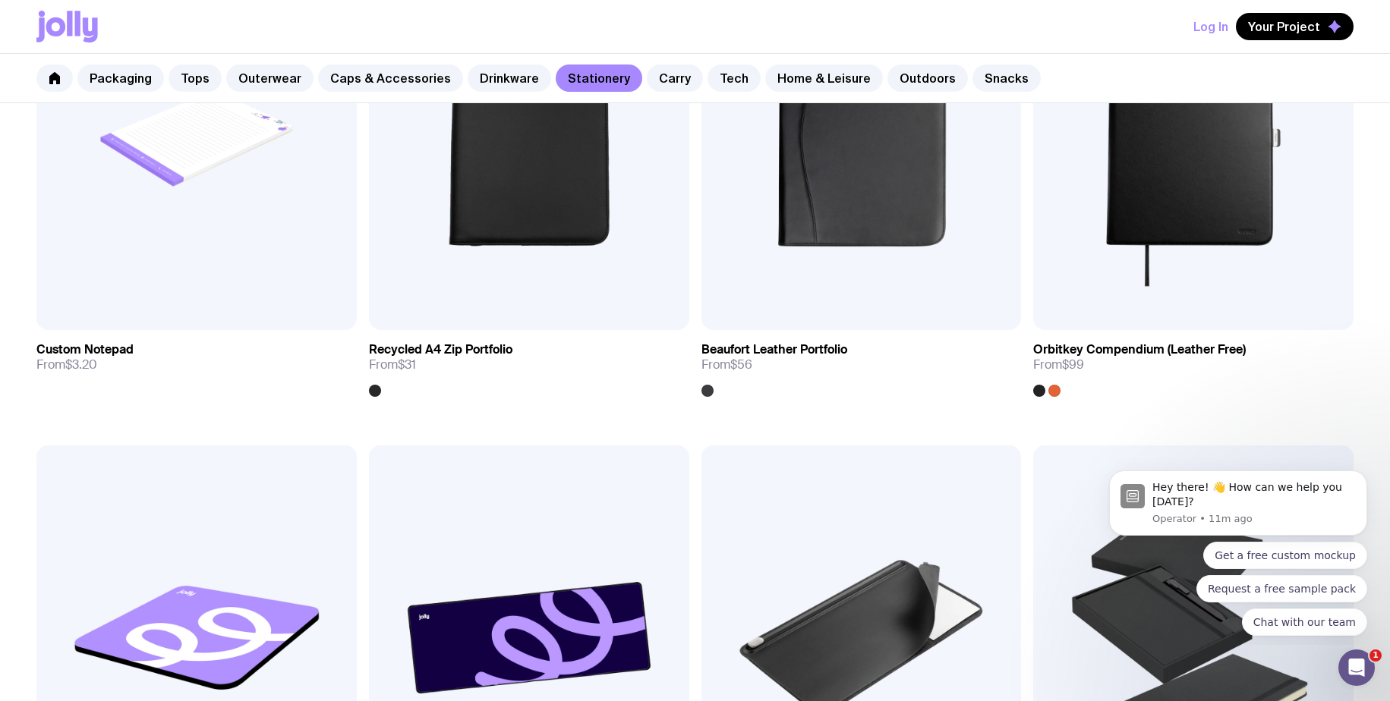
scroll to position [2757, 0]
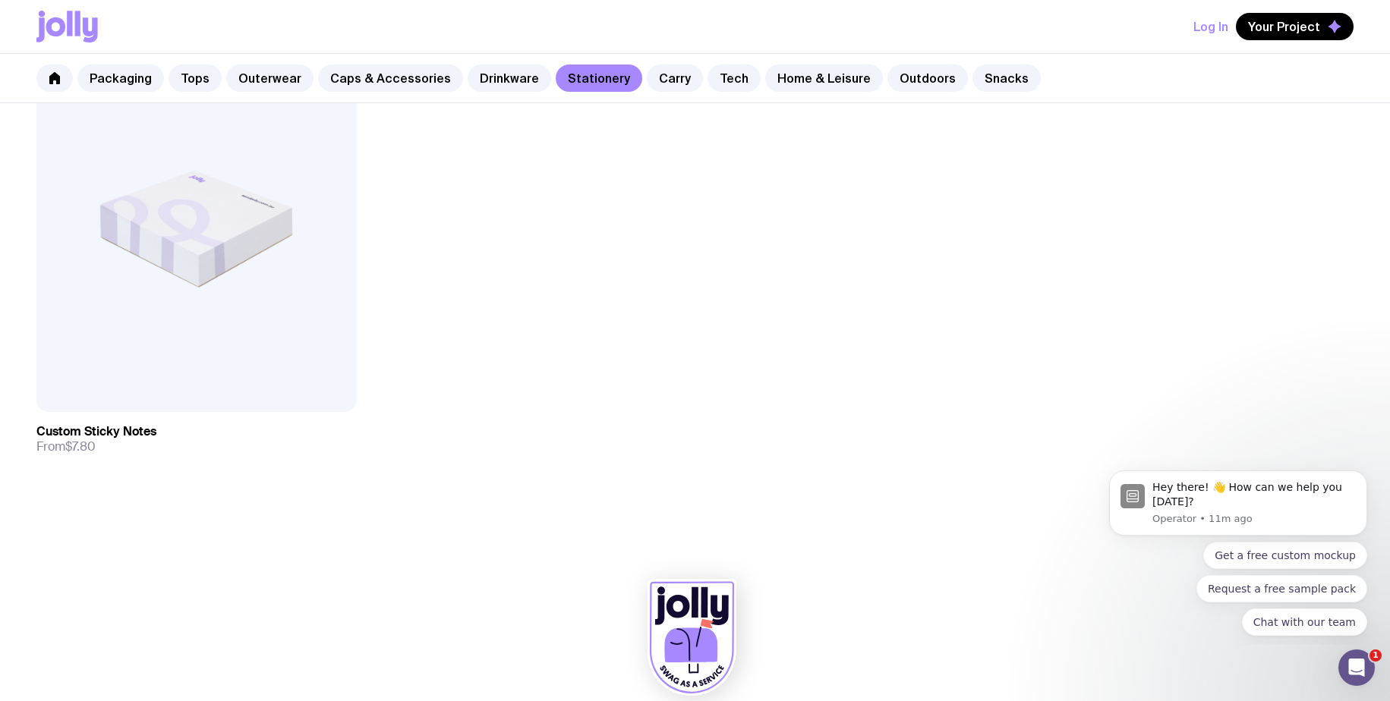
scroll to position [2878, 0]
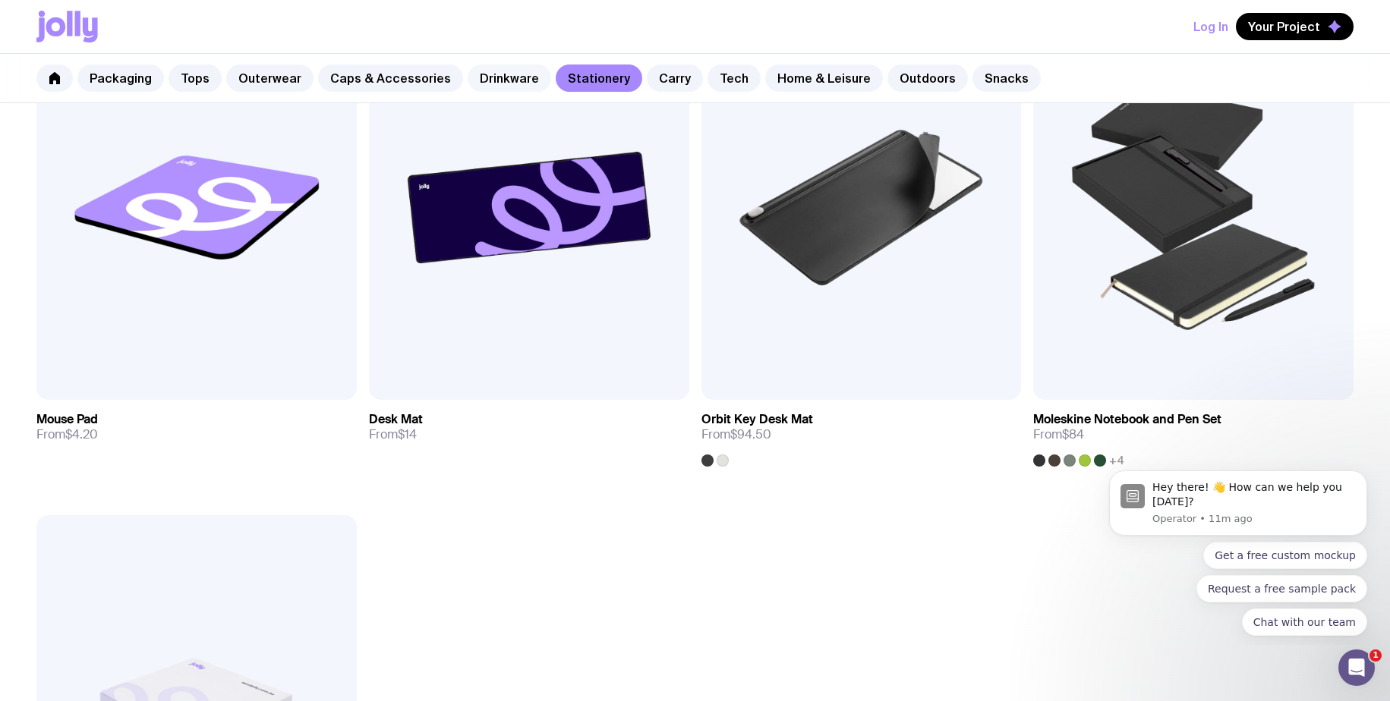
click at [512, 66] on link "Drinkware" at bounding box center [510, 78] width 84 height 27
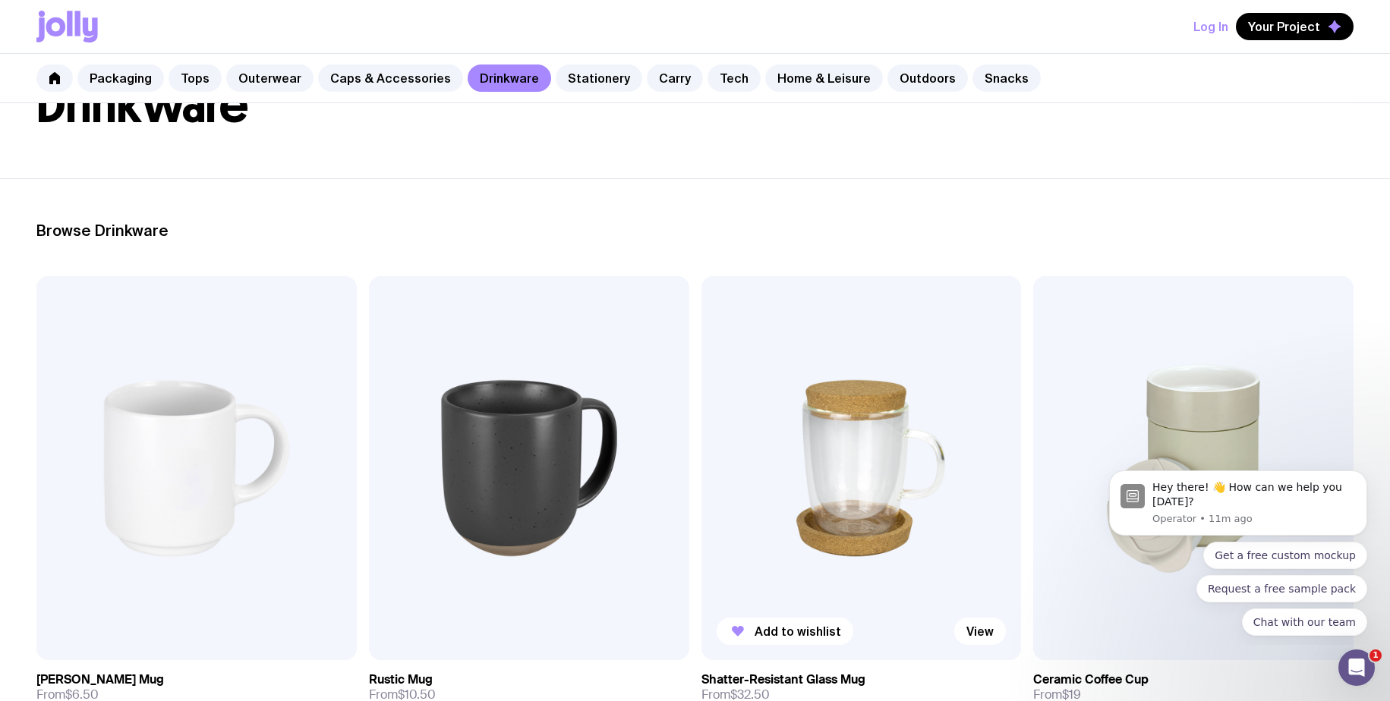
scroll to position [304, 0]
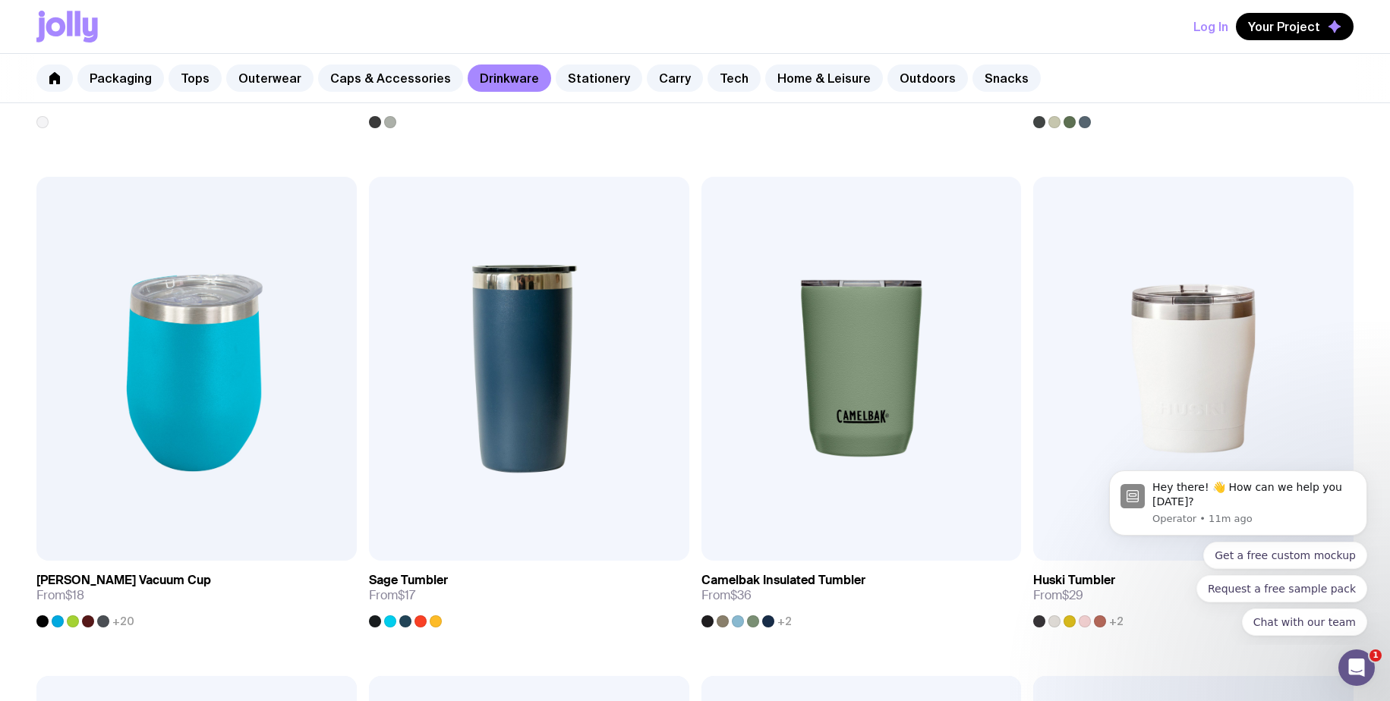
scroll to position [730, 0]
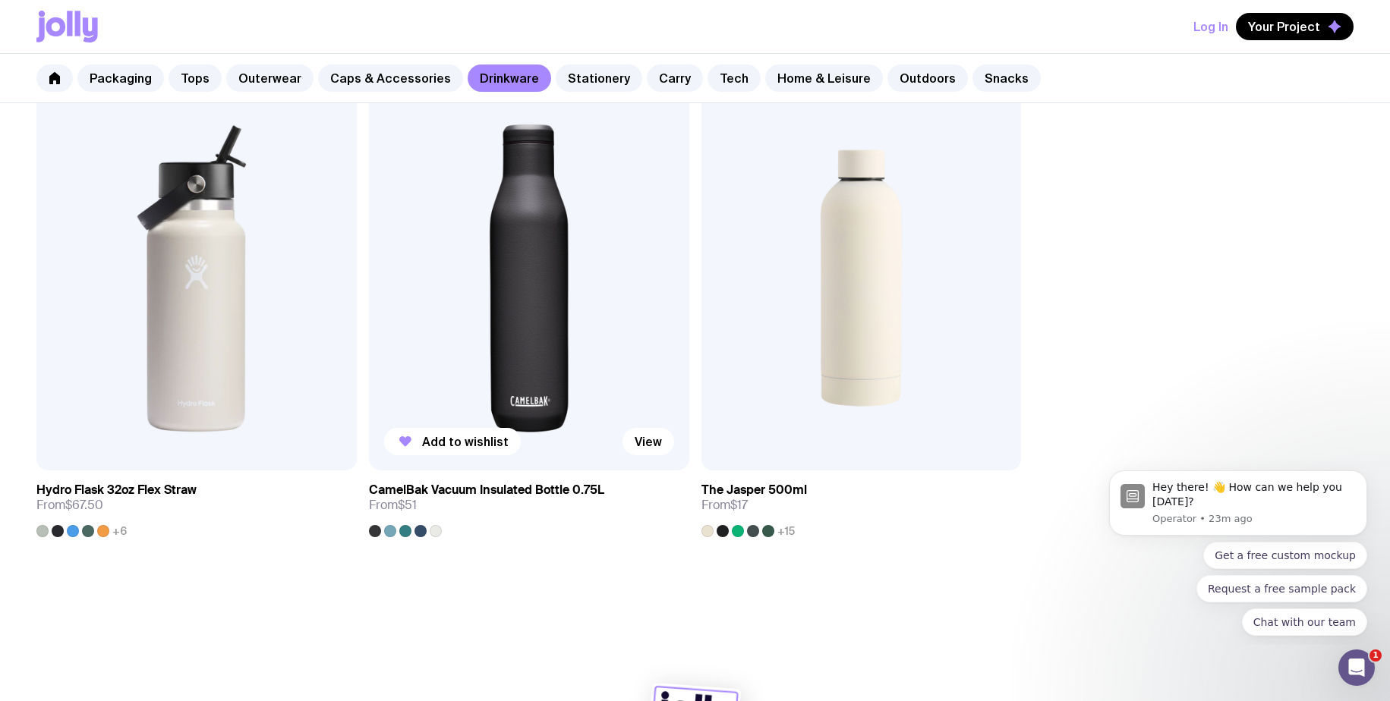
scroll to position [2808, 0]
click at [372, 81] on link "Caps & Accessories" at bounding box center [390, 78] width 145 height 27
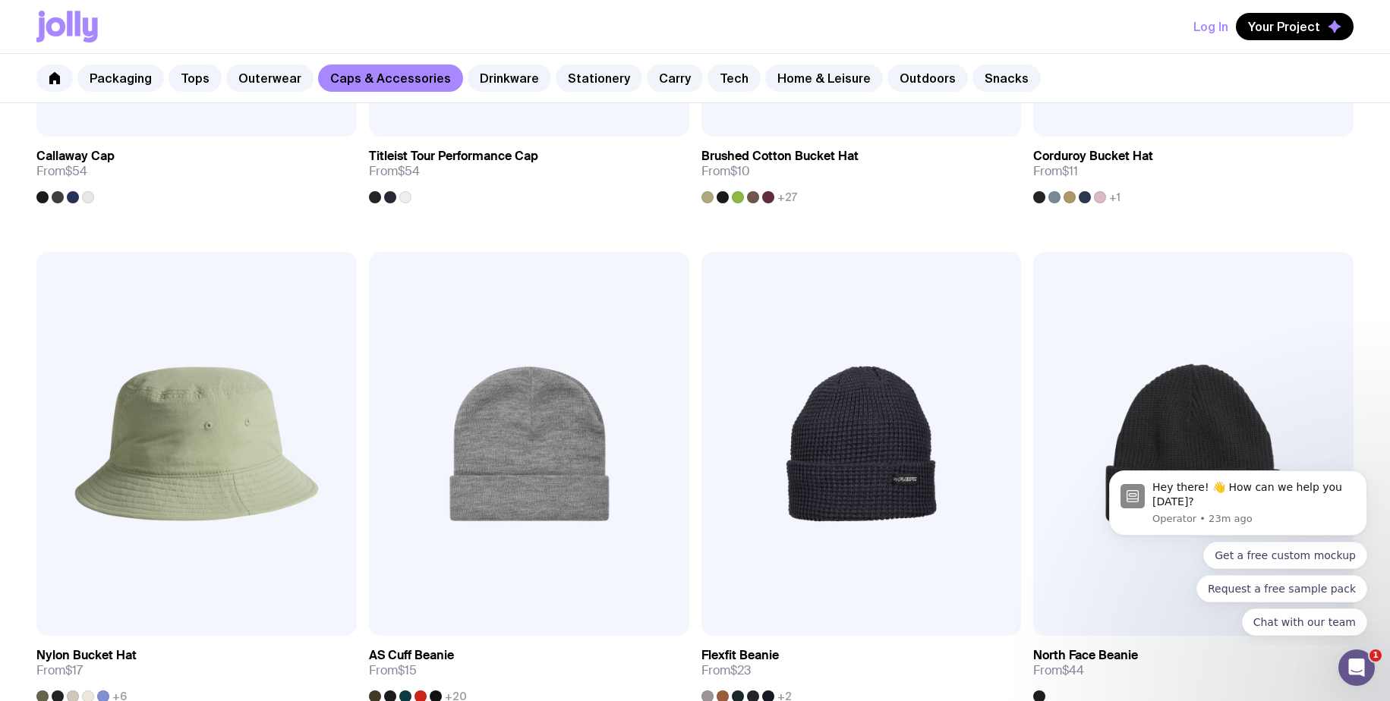
scroll to position [1779, 0]
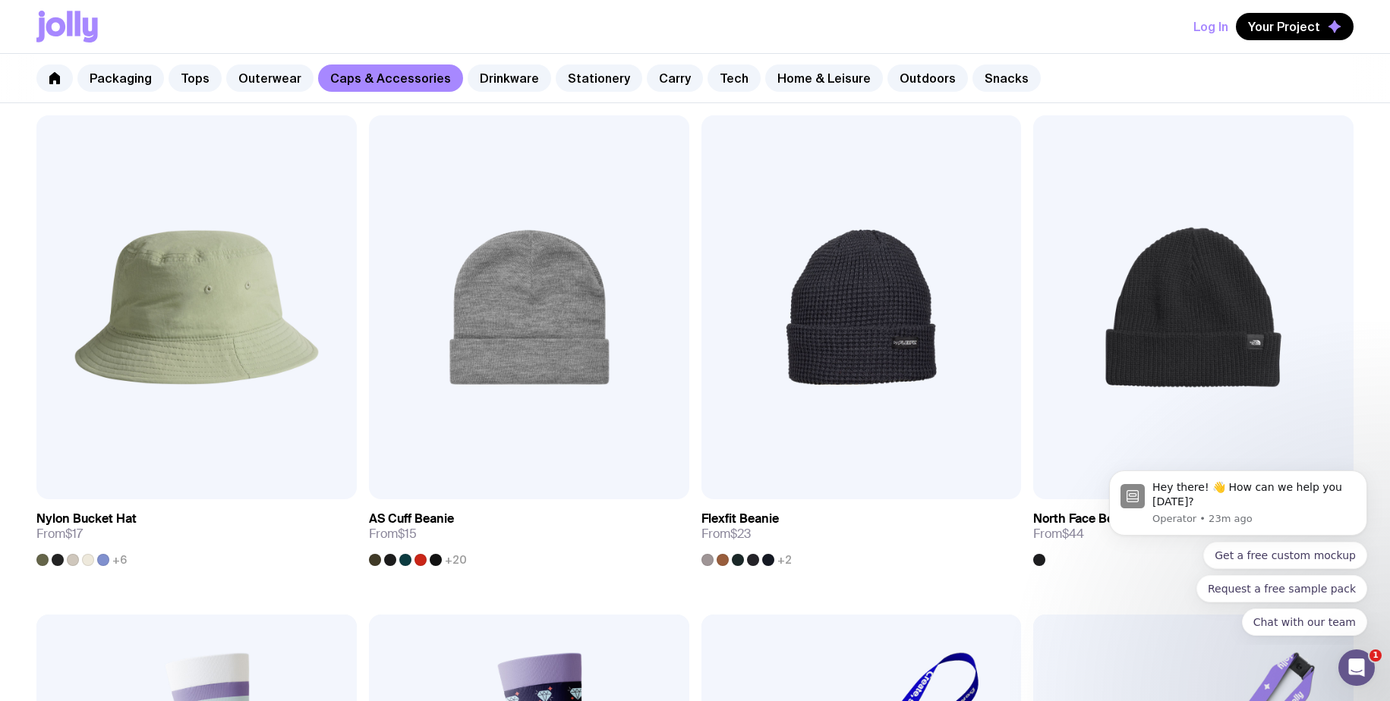
click at [1030, 313] on div "Add to wishlist View Twin Peak Cap From $10 +16 Add to wishlist View Bowie Cap …" at bounding box center [695, 116] width 1390 height 2998
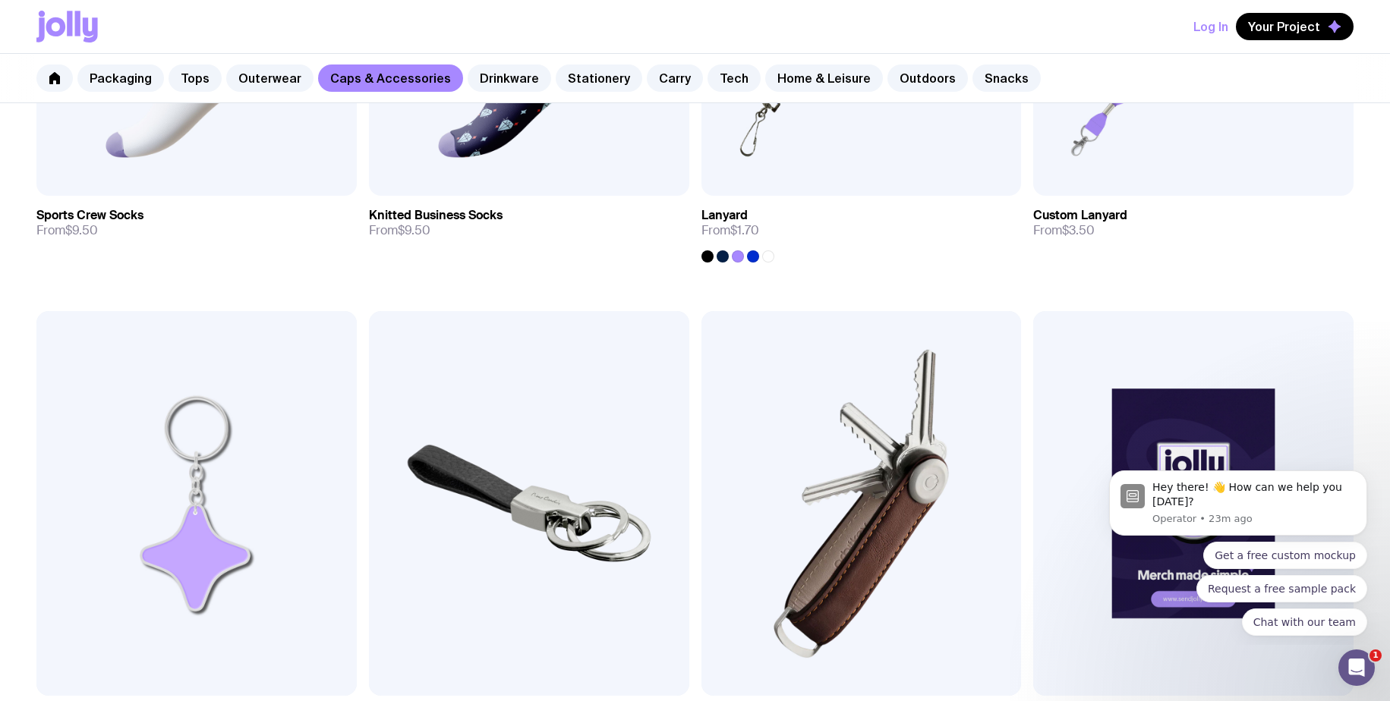
scroll to position [2714, 0]
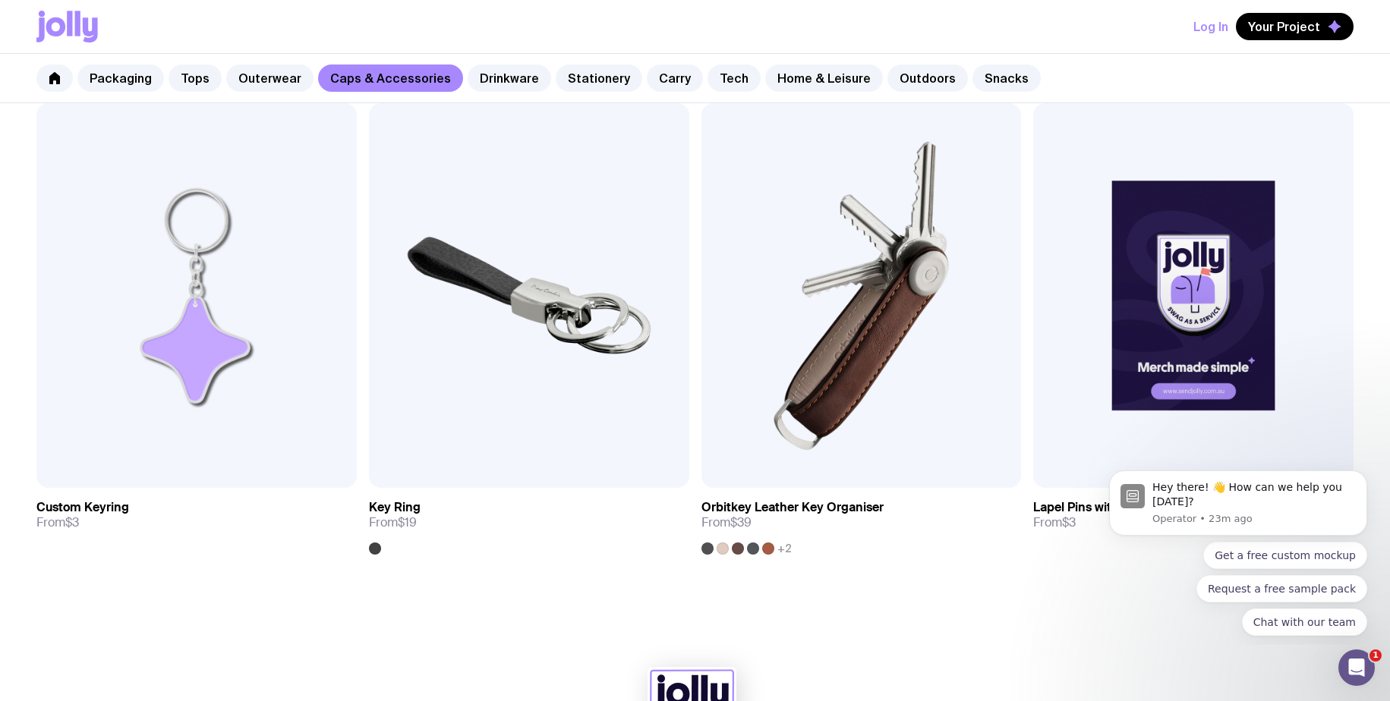
scroll to position [2788, 0]
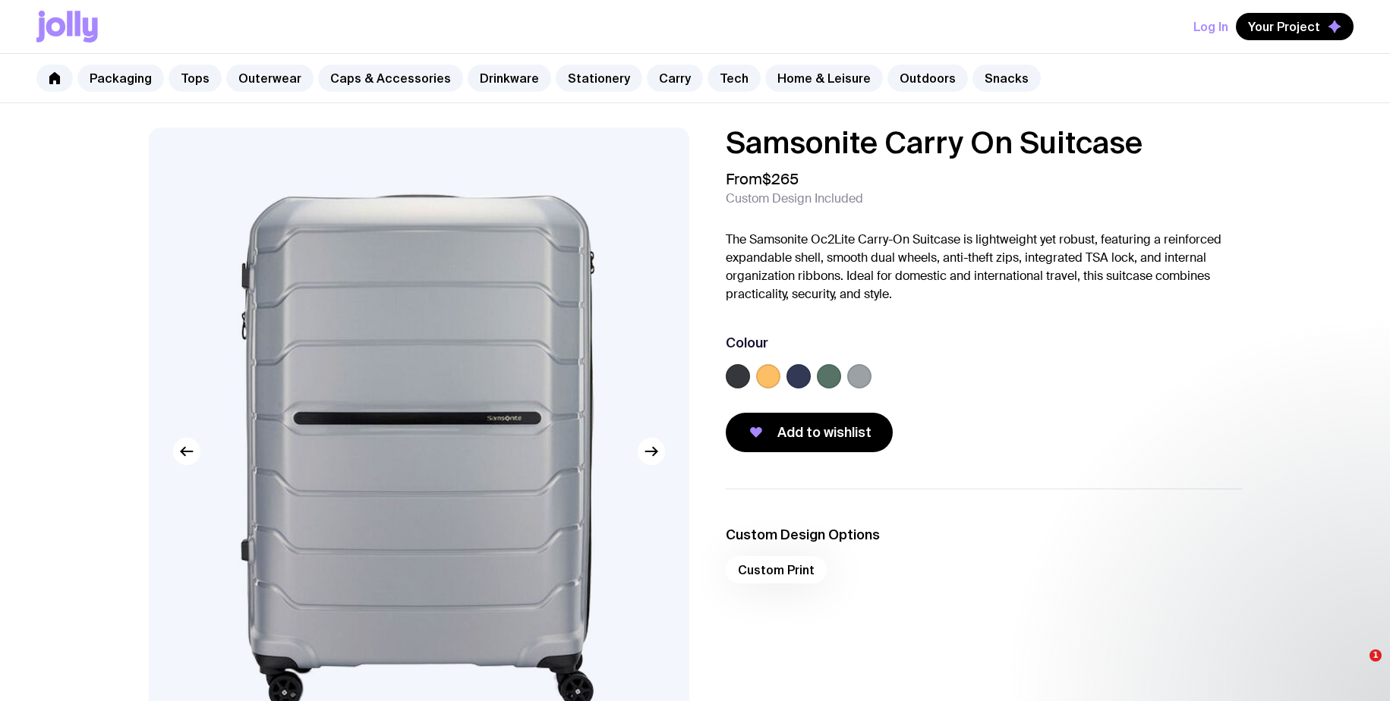
click at [749, 377] on label at bounding box center [738, 376] width 24 height 24
click at [0, 0] on input "radio" at bounding box center [0, 0] width 0 height 0
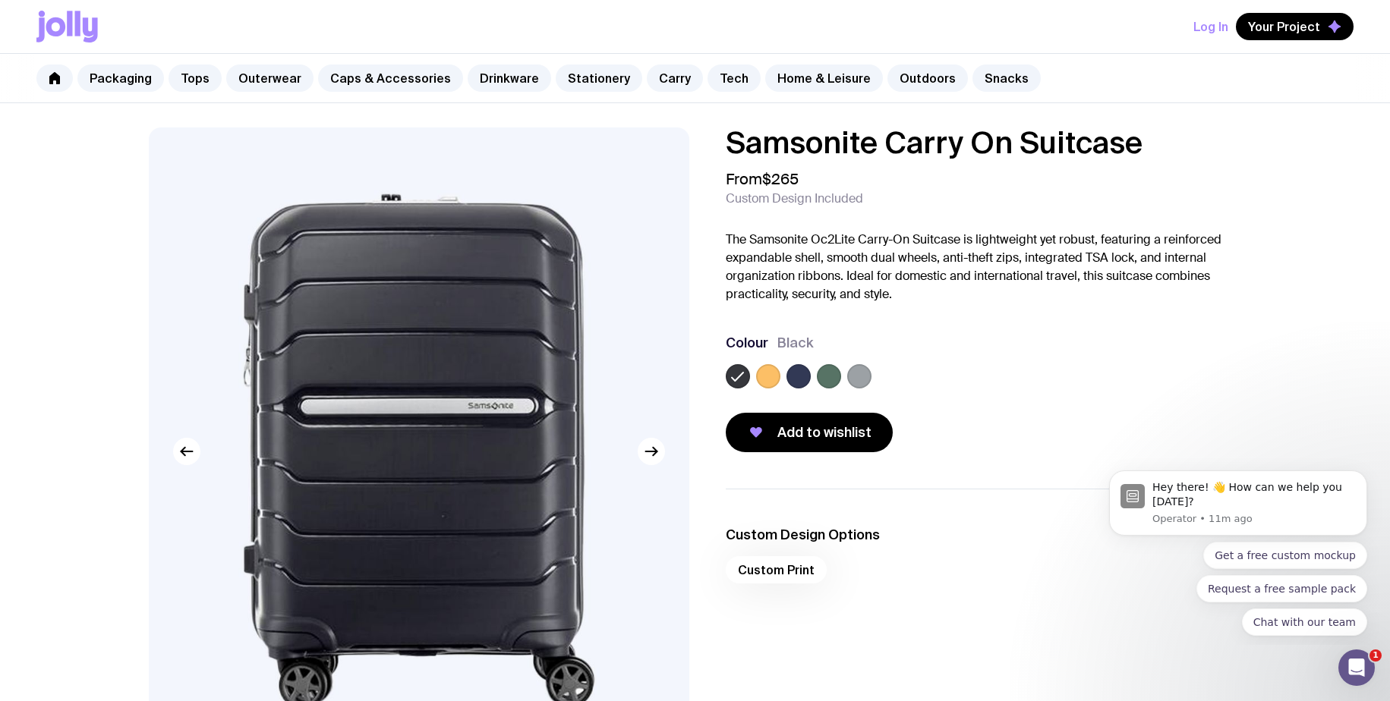
click at [955, 392] on div at bounding box center [984, 379] width 516 height 30
click at [954, 405] on div "Samsonite Carry On Suitcase From $265 Custom Design Included The Samsonite Oc2L…" at bounding box center [984, 290] width 516 height 325
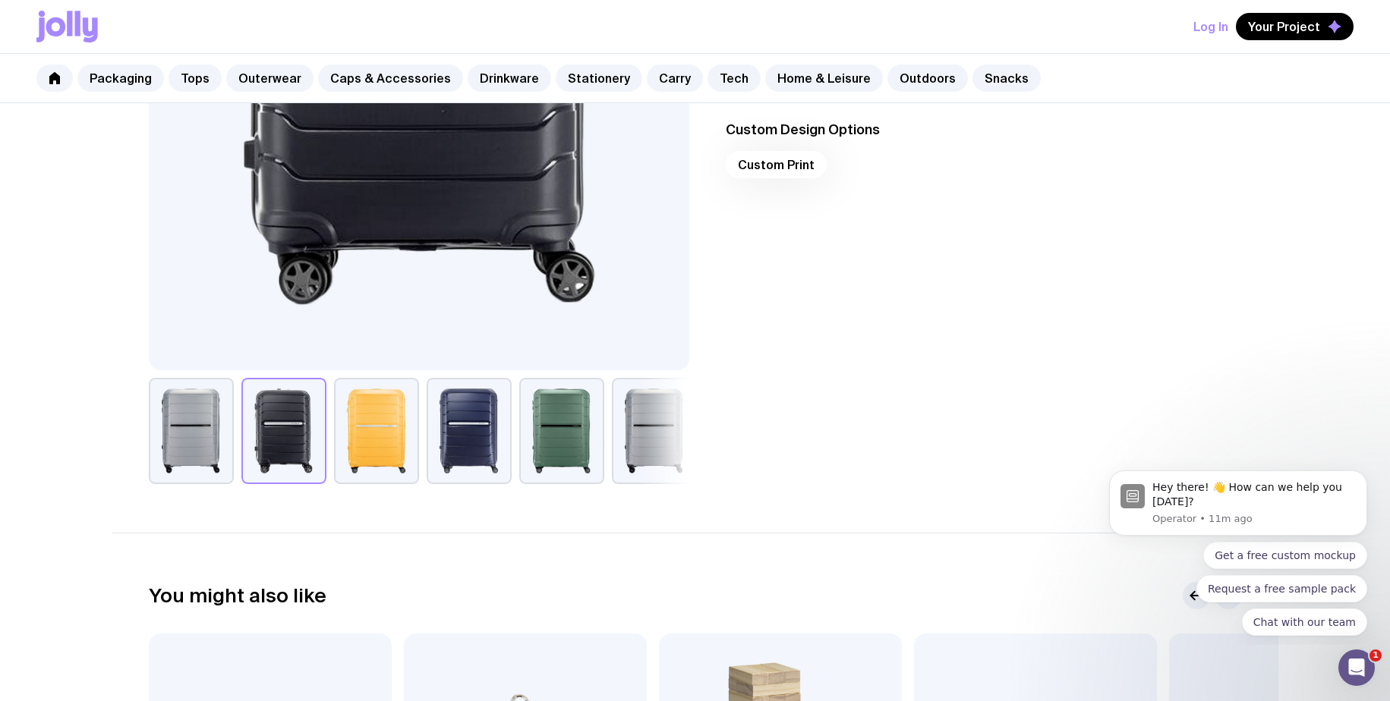
scroll to position [342, 0]
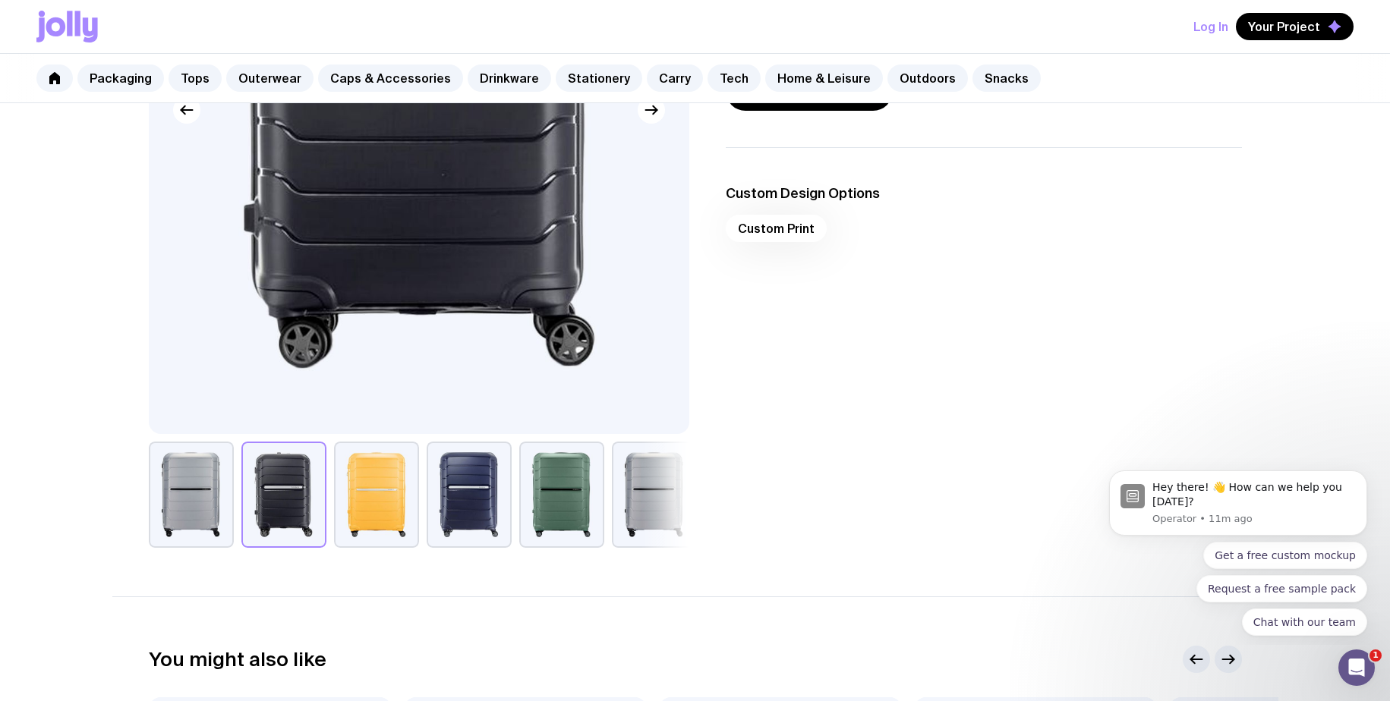
click at [783, 234] on div "Custom Print" at bounding box center [984, 233] width 516 height 36
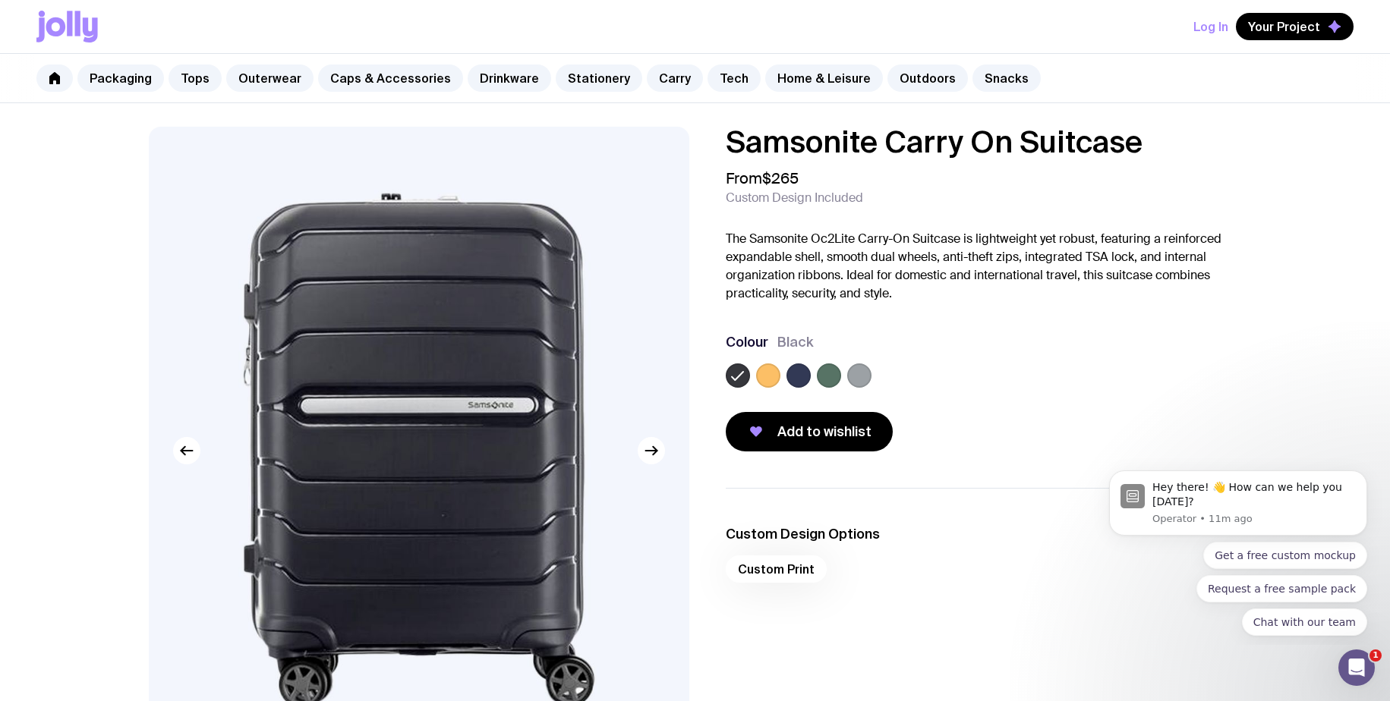
scroll to position [0, 0]
